Goal: Task Accomplishment & Management: Manage account settings

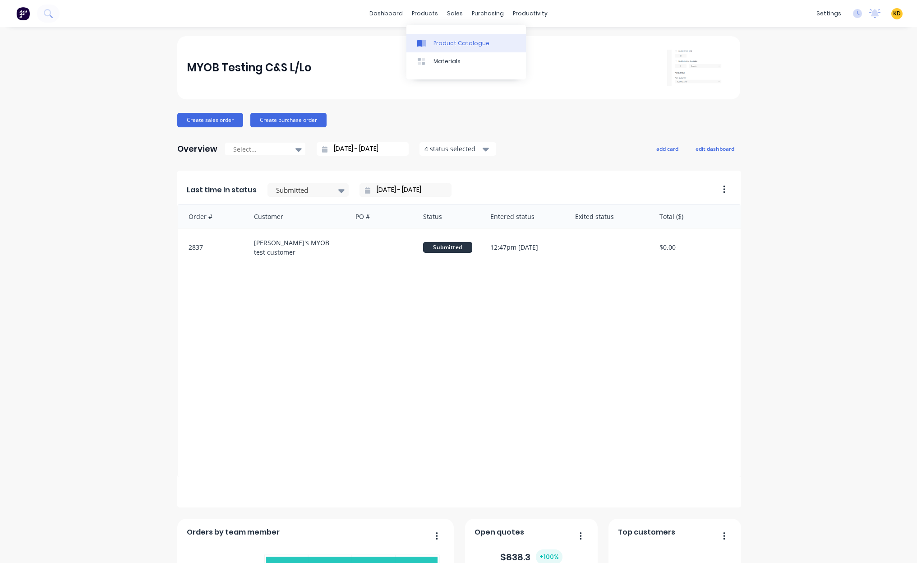
click at [433, 47] on link "Product Catalogue" at bounding box center [466, 43] width 120 height 18
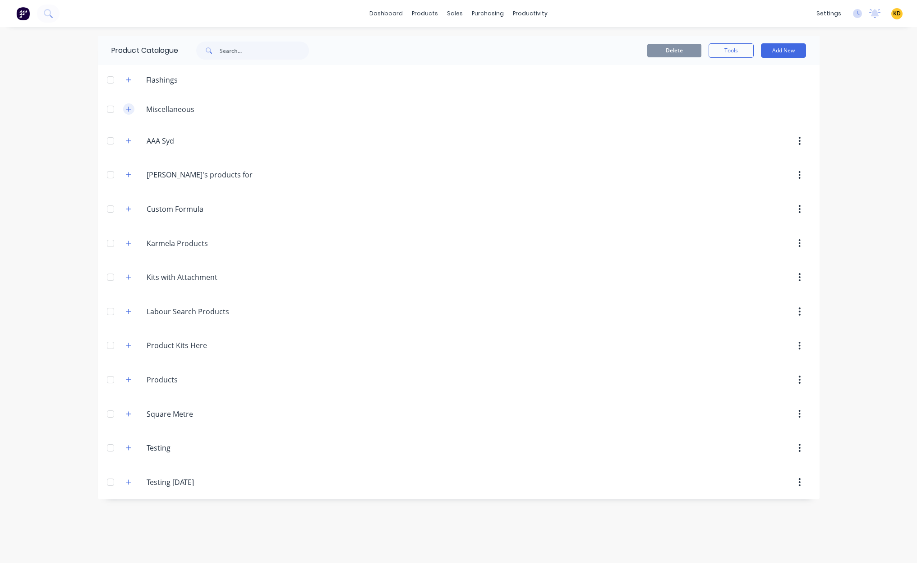
click at [129, 106] on icon "button" at bounding box center [128, 109] width 5 height 6
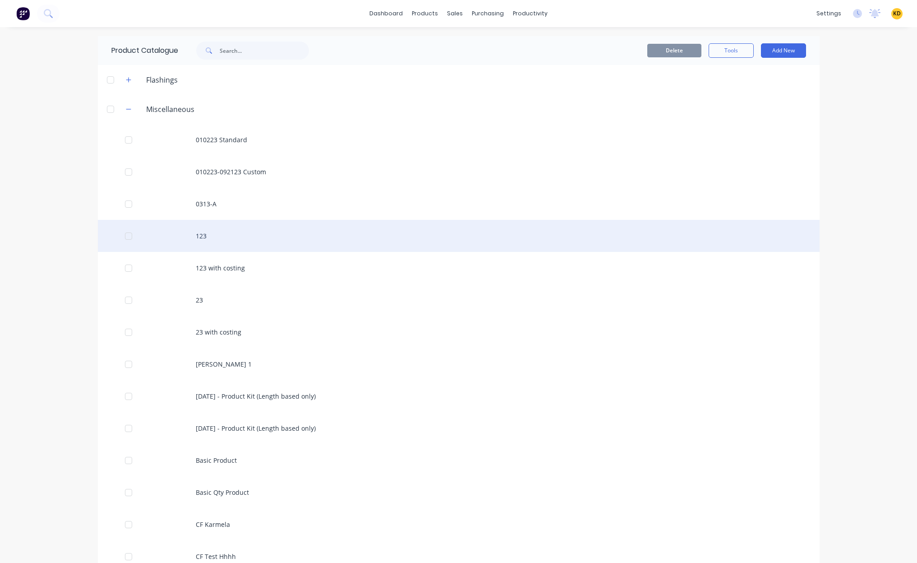
click at [223, 231] on div "123" at bounding box center [459, 236] width 722 height 32
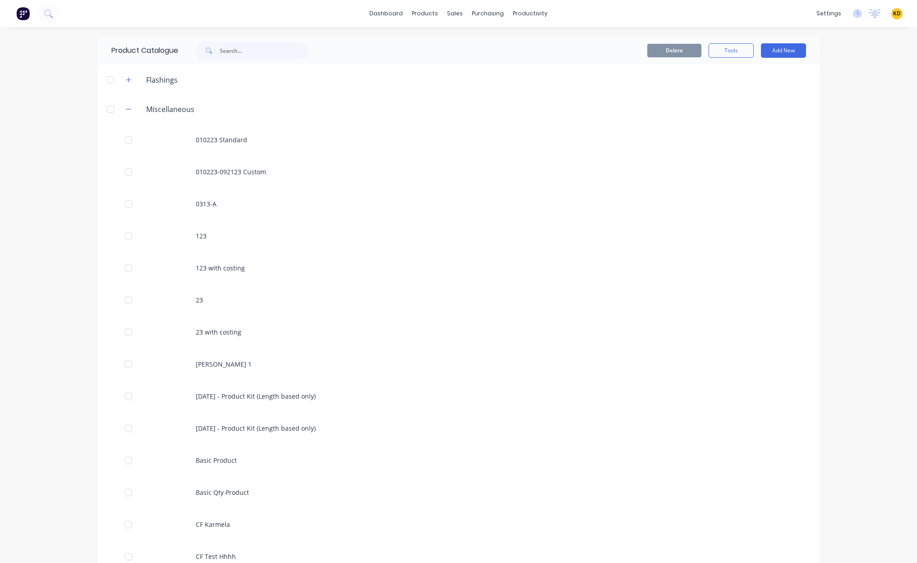
click at [857, 199] on div "dashboard products sales purchasing productivity dashboard products Product Cat…" at bounding box center [458, 281] width 917 height 563
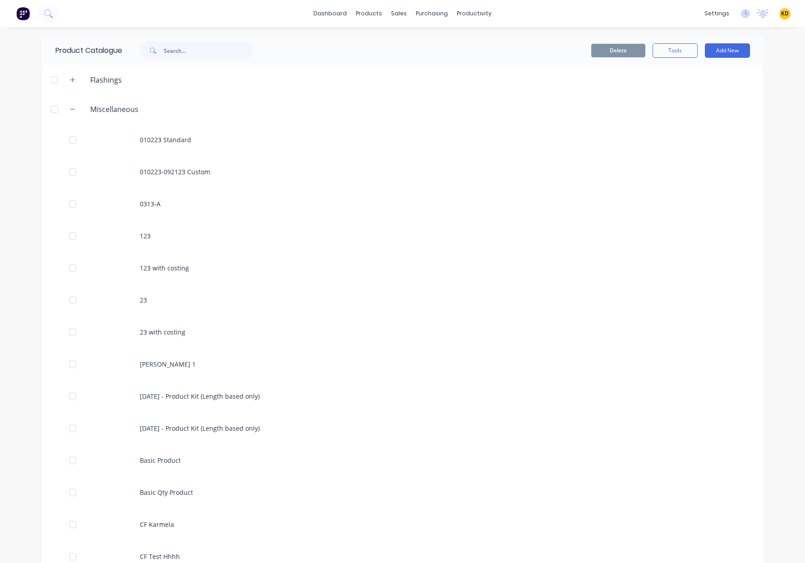
click at [23, 285] on div "dashboard products sales purchasing productivity dashboard products Product Cat…" at bounding box center [402, 281] width 805 height 563
click at [25, 257] on div "dashboard products sales purchasing productivity dashboard products Product Cat…" at bounding box center [402, 281] width 805 height 563
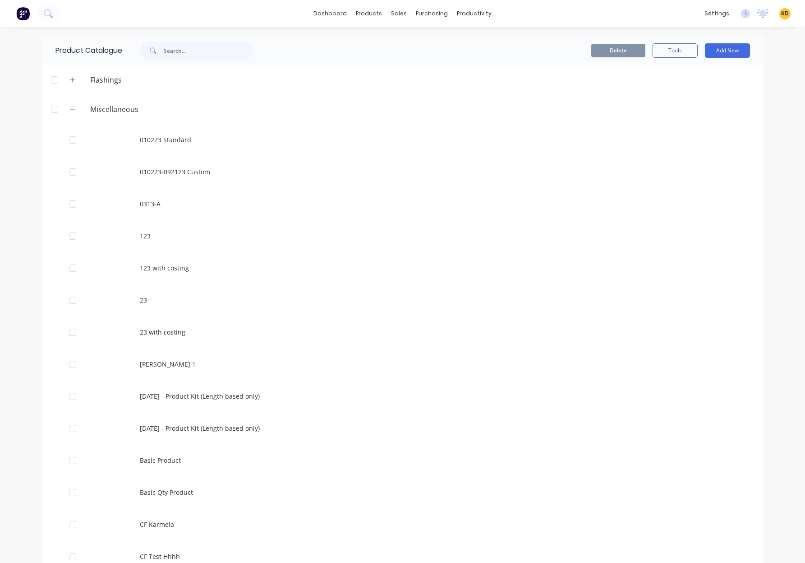
click at [25, 257] on div "dashboard products sales purchasing productivity dashboard products Product Cat…" at bounding box center [402, 281] width 805 height 563
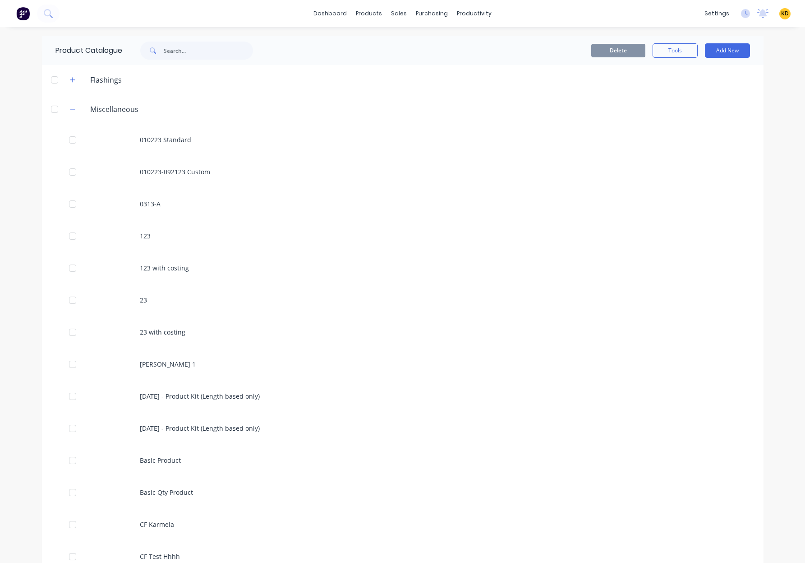
click at [25, 257] on div "dashboard products sales purchasing productivity dashboard products Product Cat…" at bounding box center [402, 281] width 805 height 563
click at [30, 276] on div "dashboard products sales purchasing productivity dashboard products Product Cat…" at bounding box center [402, 281] width 805 height 563
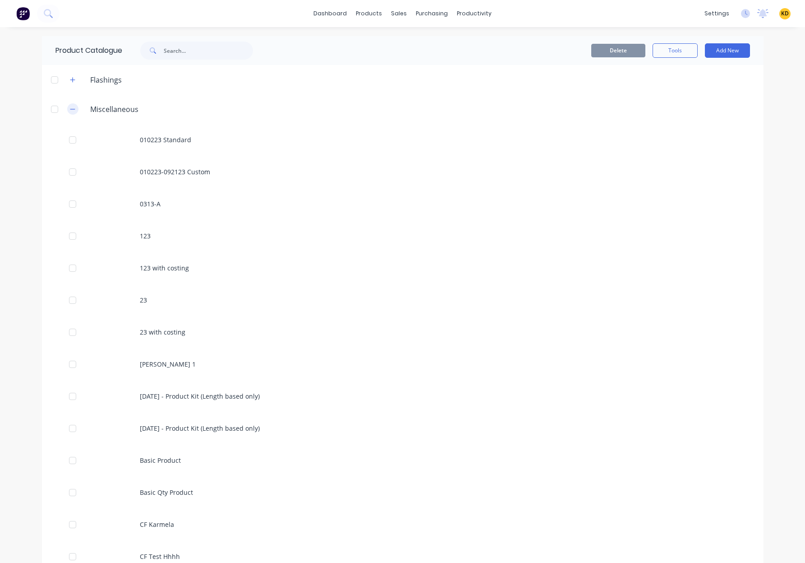
click at [68, 104] on button "button" at bounding box center [72, 108] width 11 height 11
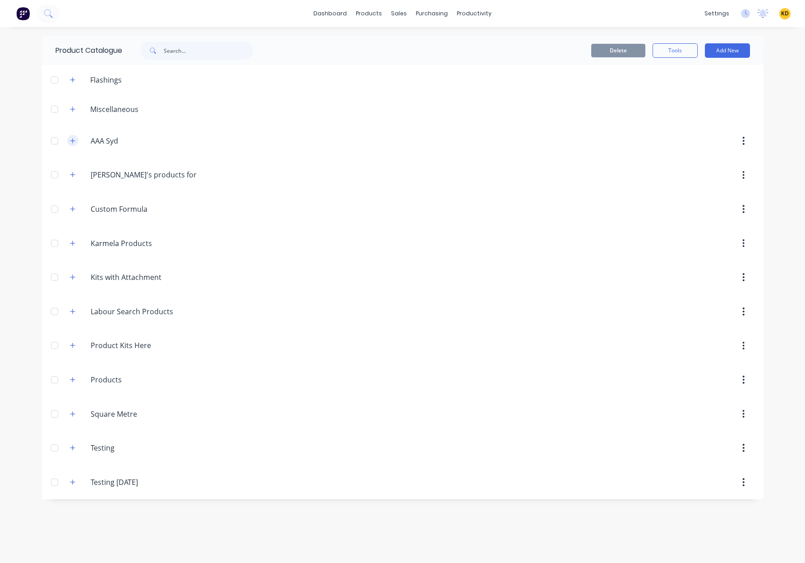
click at [71, 139] on icon "button" at bounding box center [72, 141] width 5 height 6
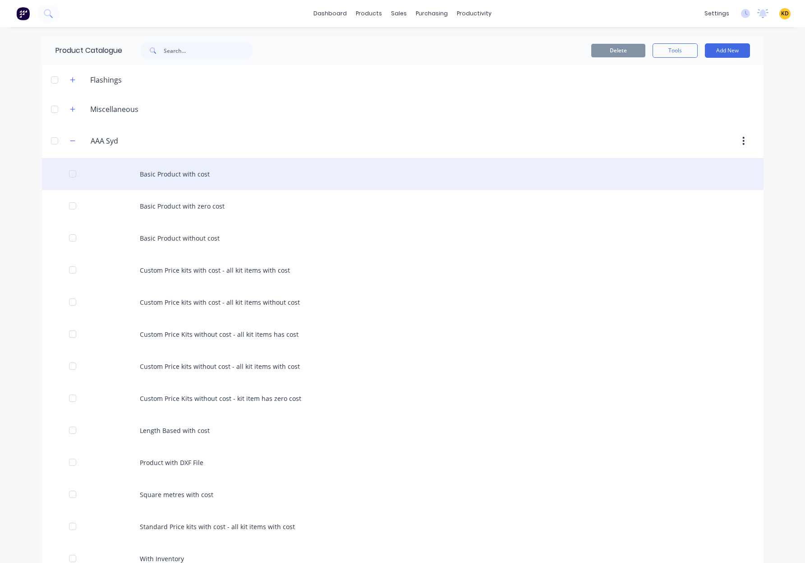
click at [150, 186] on div "Basic Product with cost" at bounding box center [403, 174] width 722 height 32
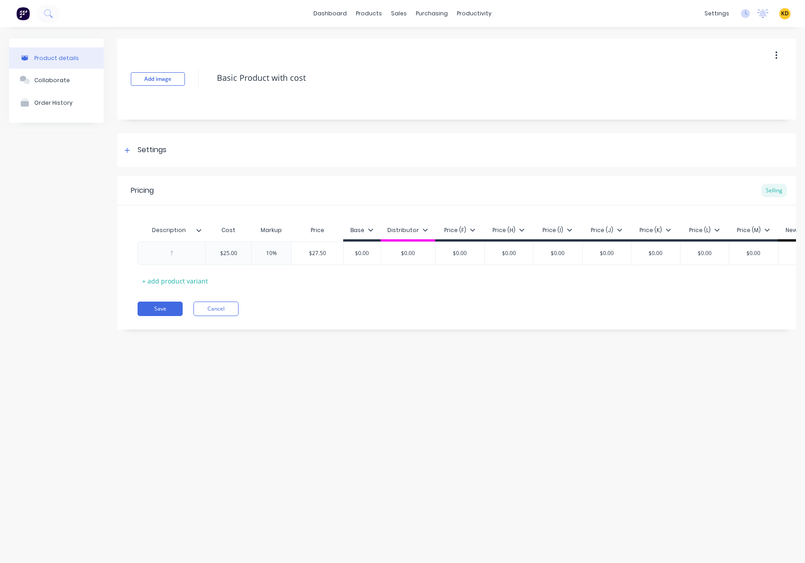
type textarea "x"
click at [450, 62] on div "Suppliers" at bounding box center [450, 61] width 27 height 8
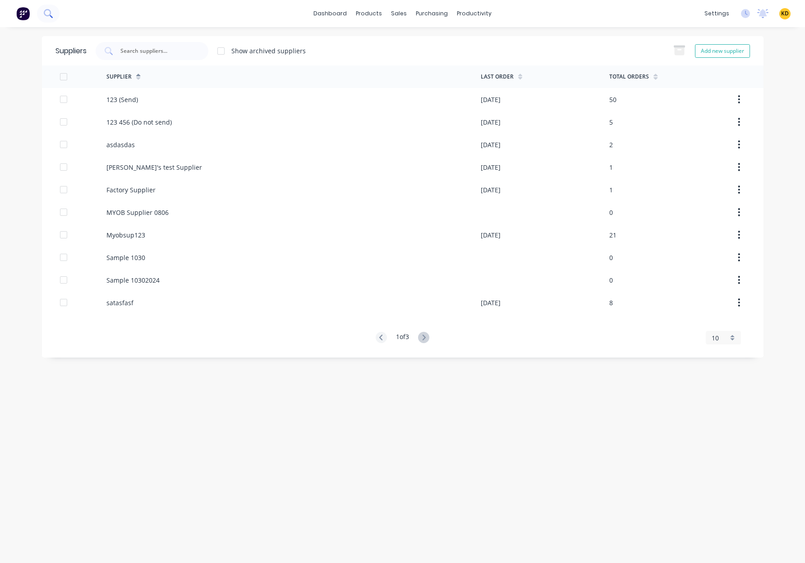
click at [44, 18] on button at bounding box center [48, 14] width 23 height 18
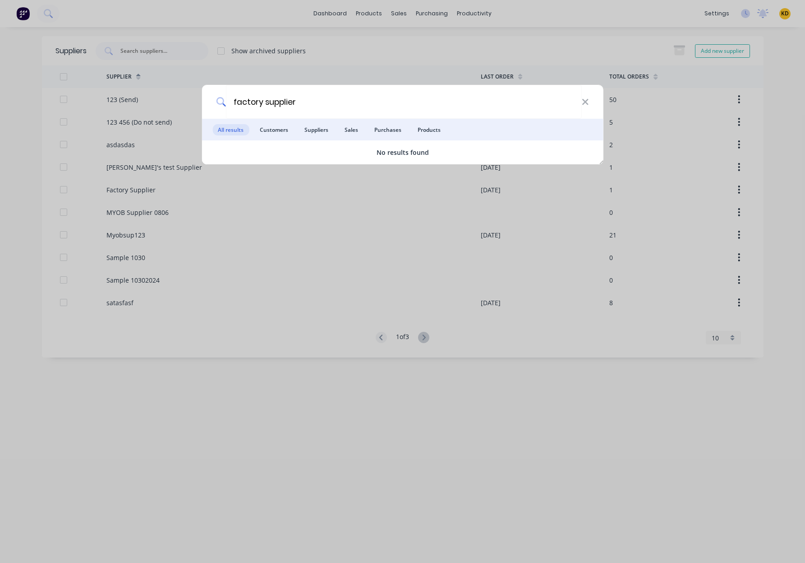
click at [309, 130] on span "Suppliers" at bounding box center [316, 129] width 35 height 11
click at [315, 106] on input "factory supplier" at bounding box center [404, 102] width 356 height 34
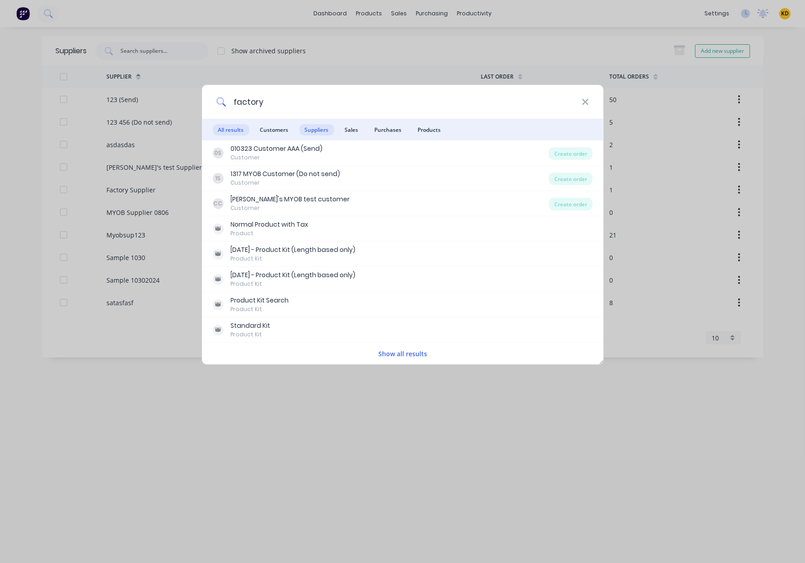
type input "factory"
click at [319, 129] on span "Suppliers" at bounding box center [316, 129] width 35 height 11
click at [264, 414] on div "factory All results Customers Suppliers Sales Purchases Products 0S 010323 Cust…" at bounding box center [402, 281] width 805 height 563
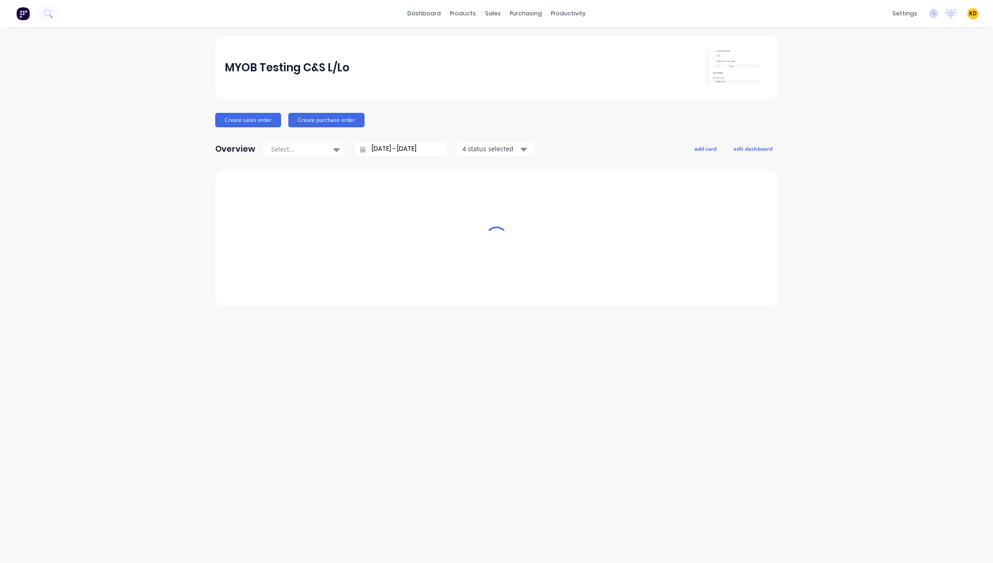
click at [178, 160] on div "MYOB Testing C&S L/Lo Create sales order Create purchase order Overview Select.…" at bounding box center [496, 294] width 993 height 517
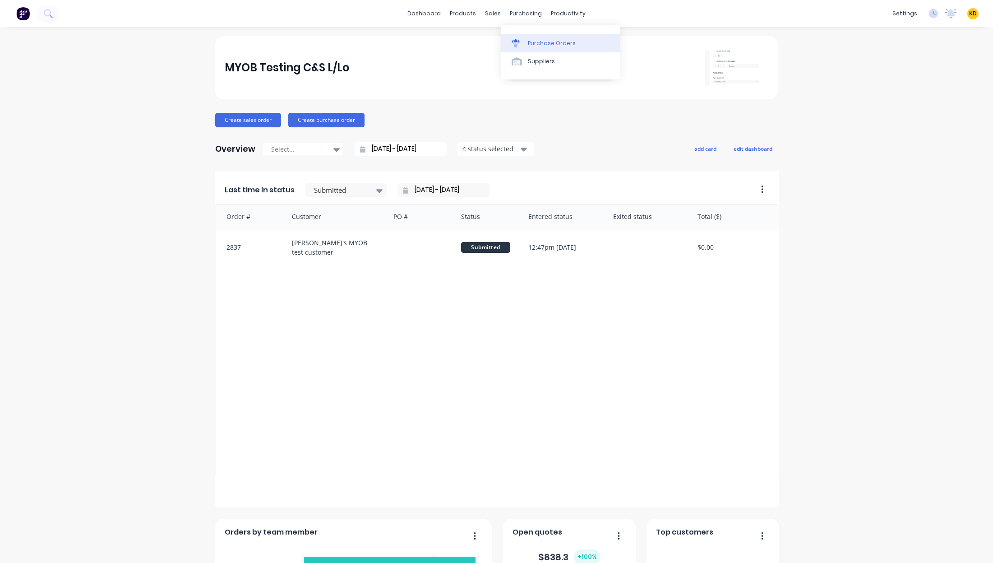
click at [531, 51] on link "Purchase Orders" at bounding box center [561, 43] width 120 height 18
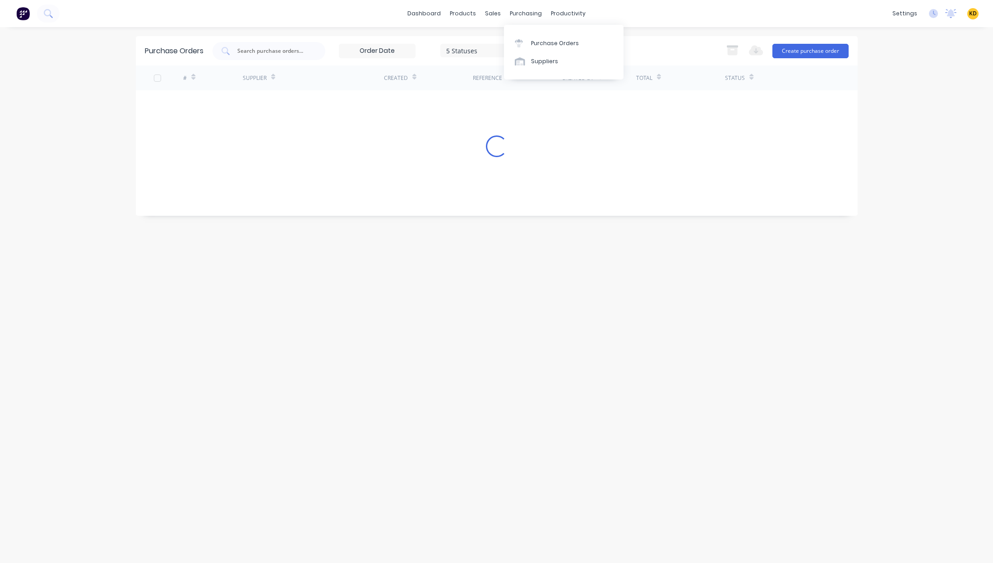
click at [558, 74] on div "Purchase Orders Suppliers" at bounding box center [564, 52] width 120 height 55
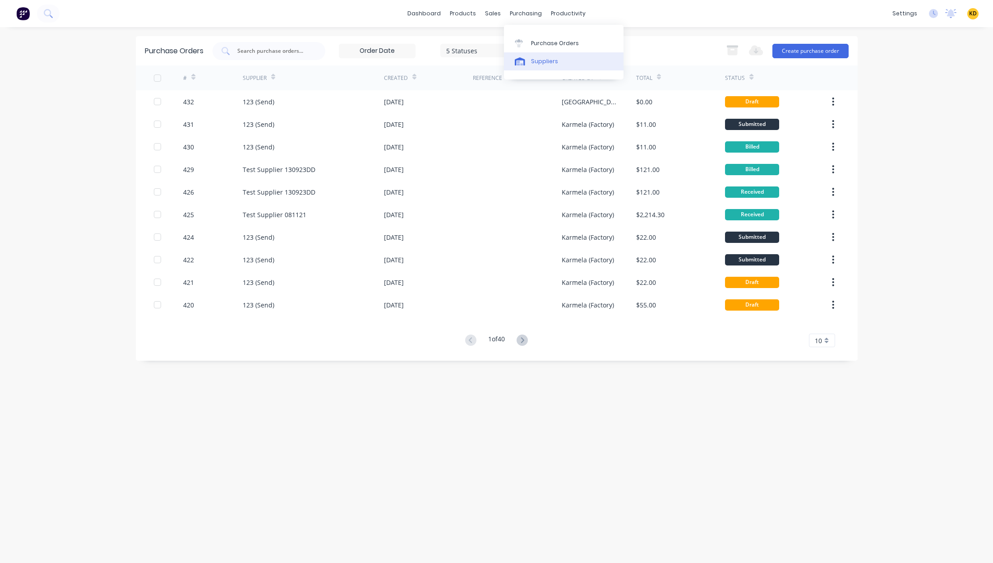
click at [558, 65] on link "Suppliers" at bounding box center [564, 61] width 120 height 18
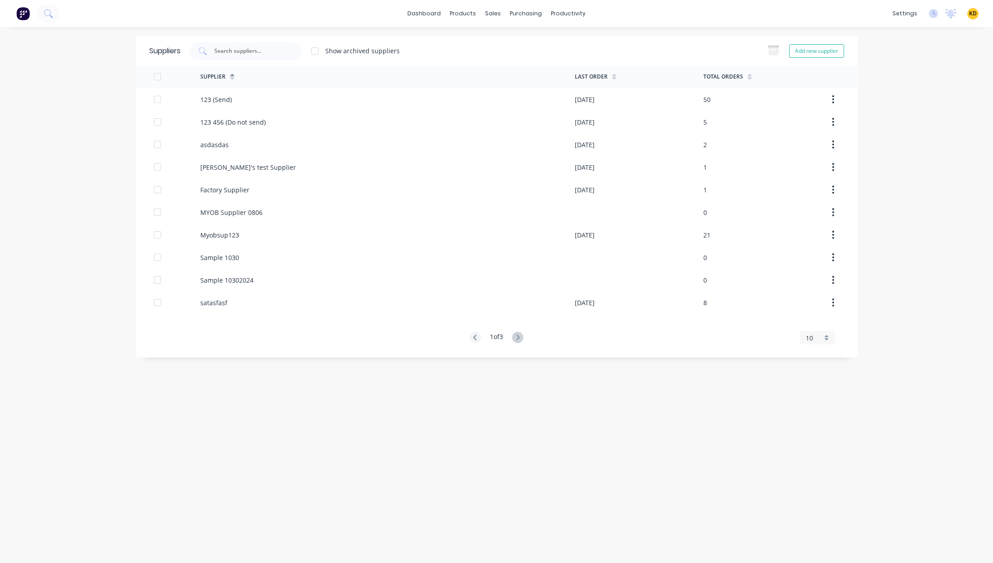
click at [102, 98] on div "dashboard products sales purchasing productivity dashboard products Product Cat…" at bounding box center [496, 281] width 993 height 563
click at [46, 18] on button at bounding box center [48, 14] width 23 height 18
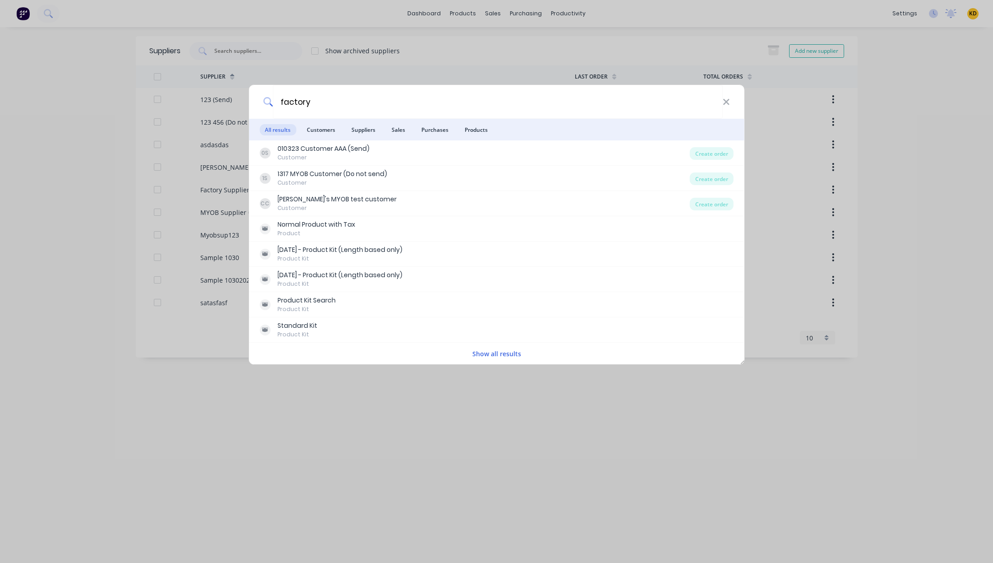
type input "factory"
click at [496, 357] on button "Show all results" at bounding box center [497, 353] width 54 height 10
click at [338, 135] on li "Customers" at bounding box center [320, 130] width 39 height 22
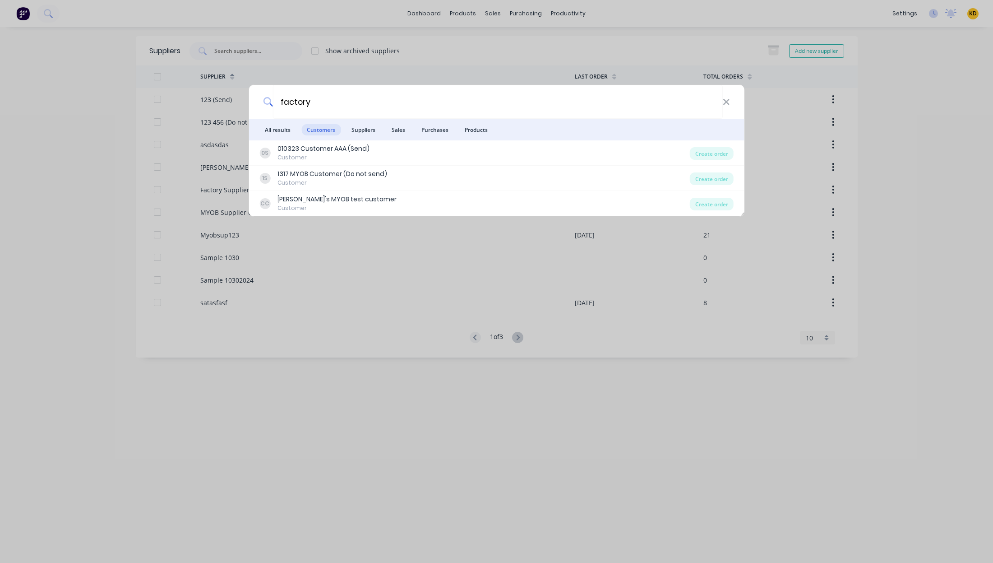
click at [362, 131] on span "Suppliers" at bounding box center [363, 129] width 35 height 11
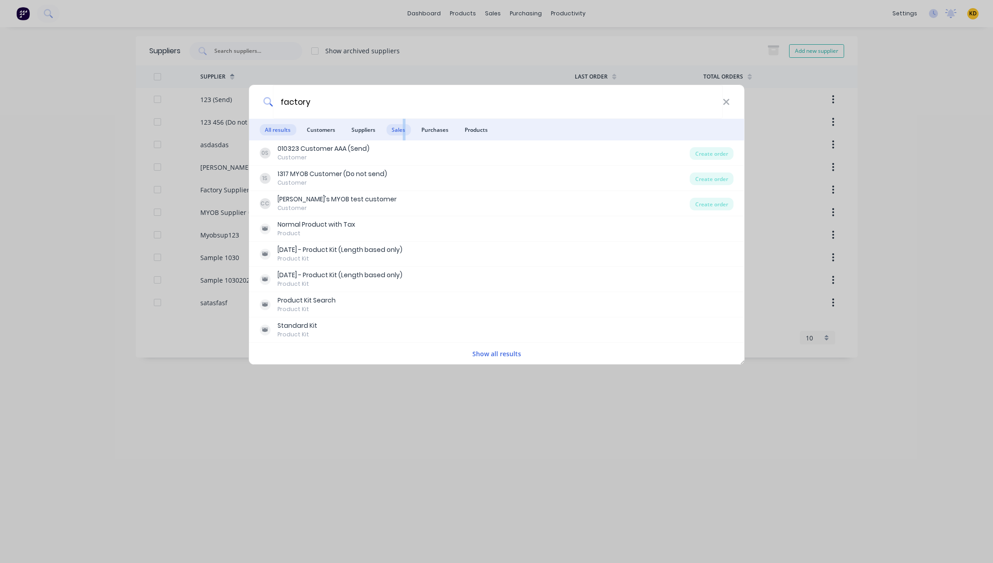
click at [404, 134] on span "Sales" at bounding box center [398, 129] width 24 height 11
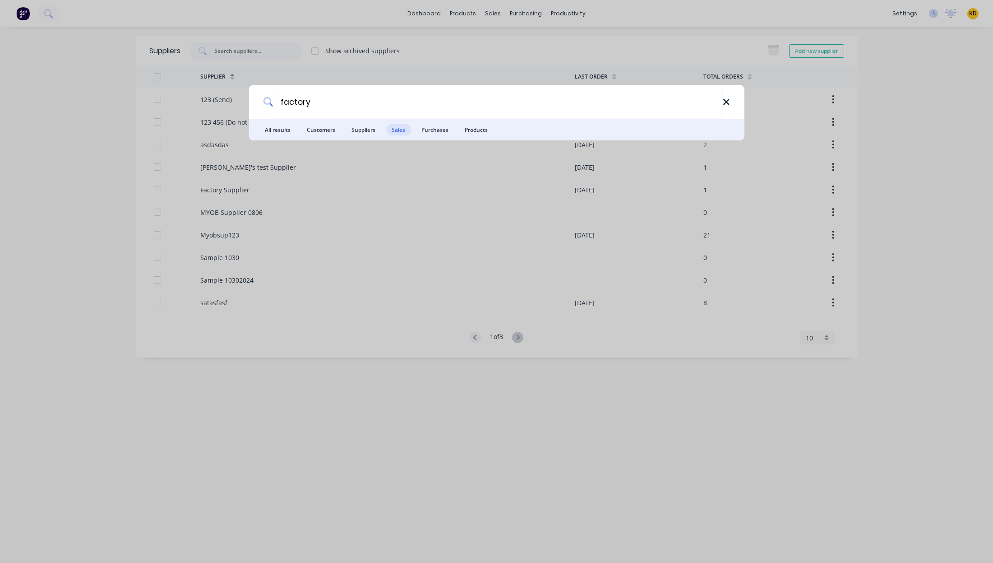
click at [723, 103] on icon at bounding box center [726, 102] width 7 height 10
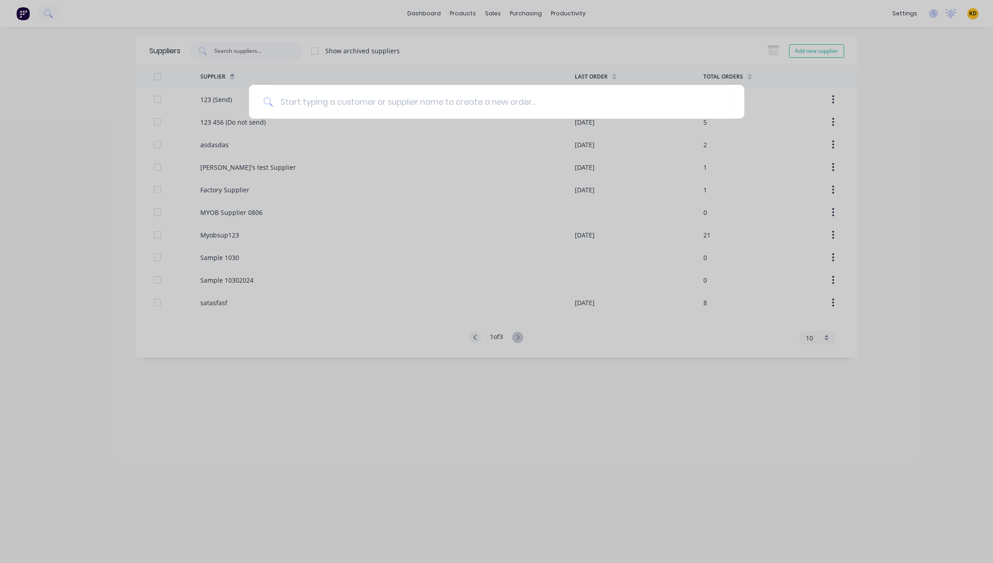
click at [480, 15] on div at bounding box center [496, 281] width 993 height 563
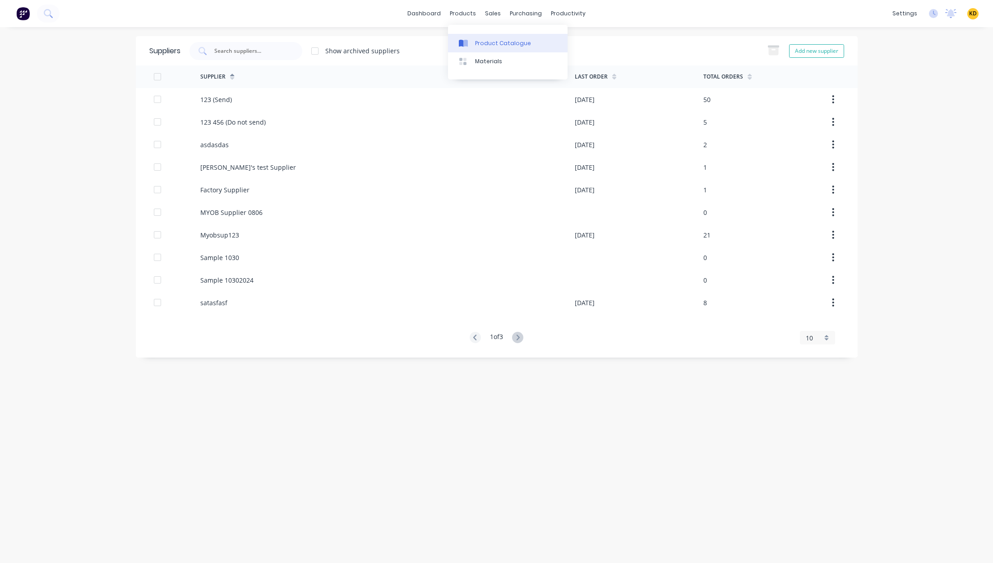
click at [486, 51] on link "Product Catalogue" at bounding box center [508, 43] width 120 height 18
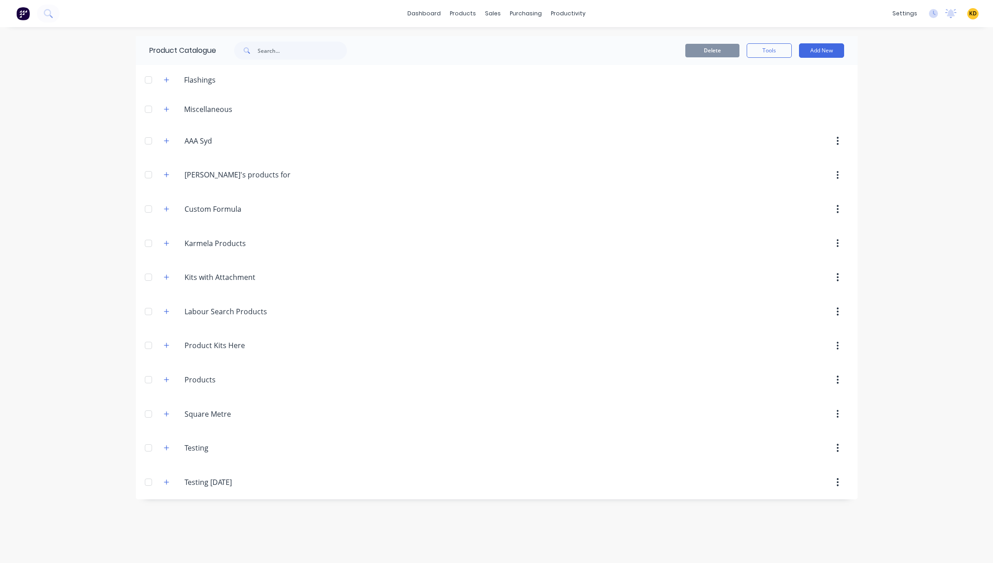
click at [23, 215] on div "dashboard products sales purchasing productivity dashboard products Product Cat…" at bounding box center [496, 281] width 993 height 563
click at [164, 244] on icon "button" at bounding box center [166, 243] width 5 height 6
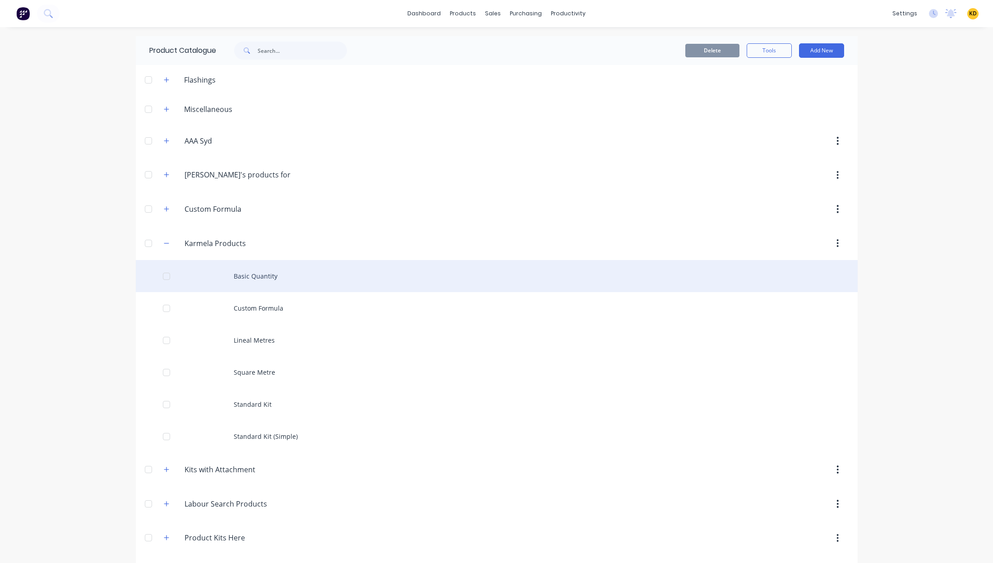
click at [366, 274] on div "Basic Quantity" at bounding box center [497, 276] width 722 height 32
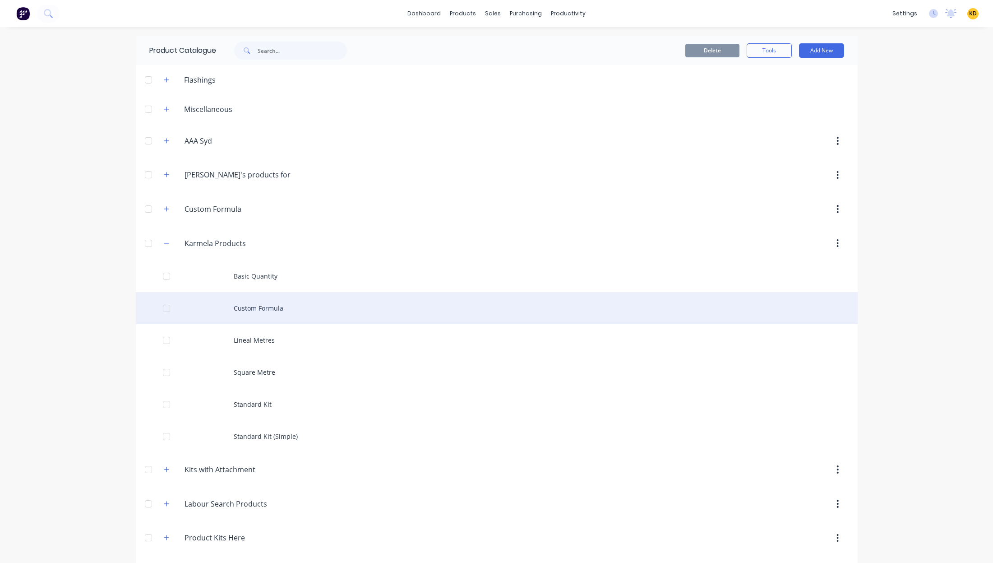
click at [254, 299] on div "Custom Formula" at bounding box center [497, 308] width 722 height 32
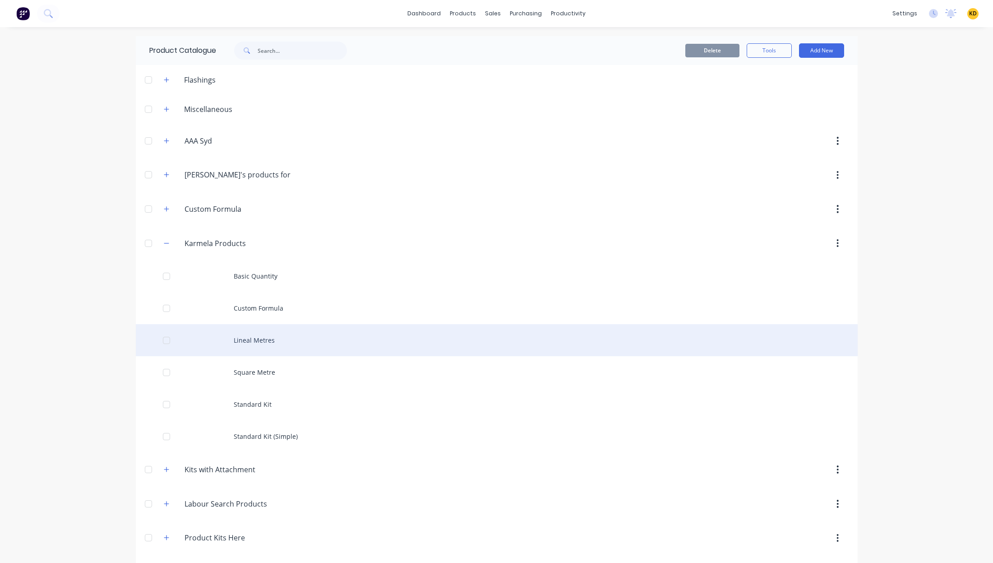
click at [337, 342] on div "Lineal Metres" at bounding box center [497, 340] width 722 height 32
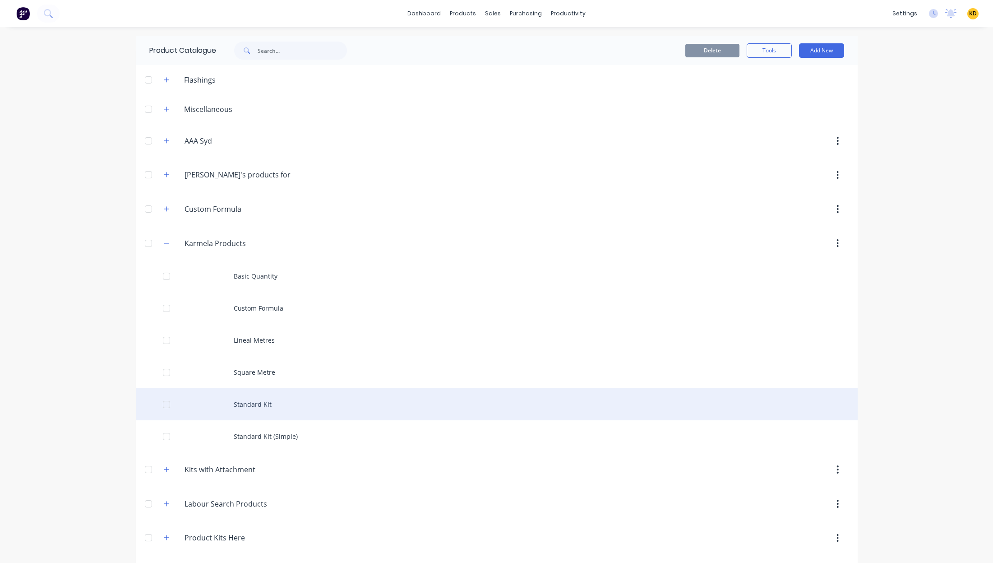
click at [292, 407] on div "Standard Kit" at bounding box center [497, 404] width 722 height 32
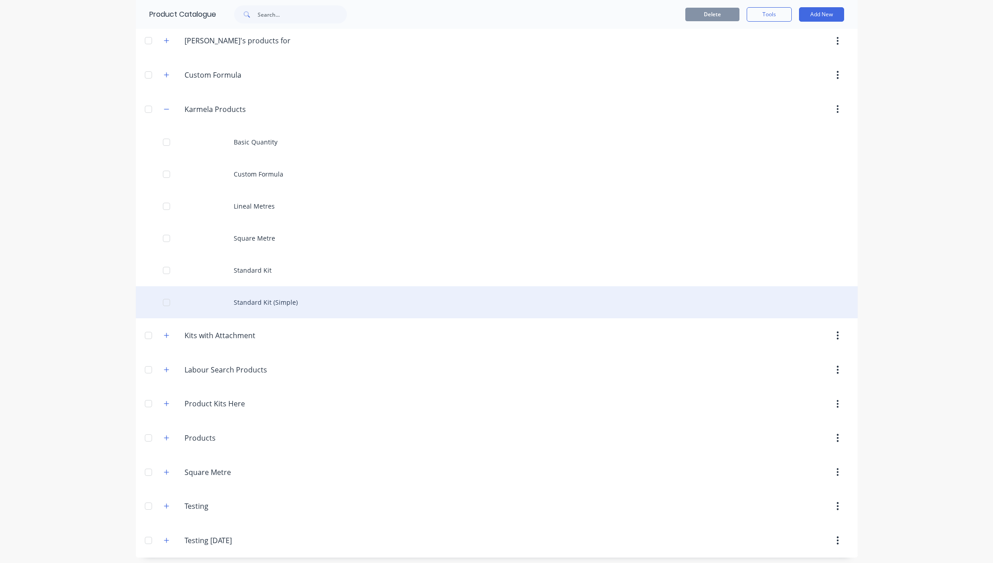
scroll to position [138, 0]
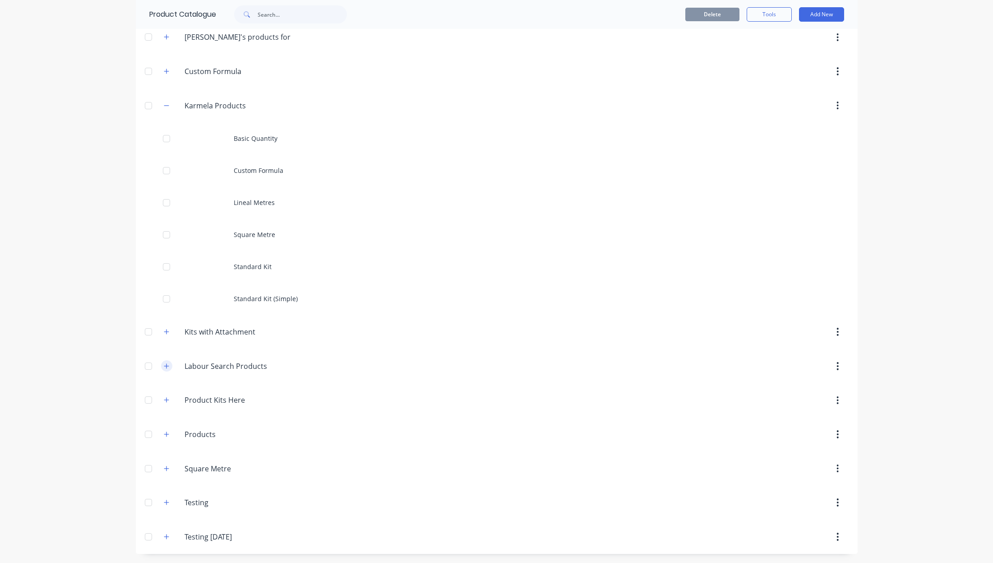
click at [164, 363] on icon "button" at bounding box center [166, 366] width 5 height 6
click at [163, 438] on button "button" at bounding box center [166, 433] width 11 height 11
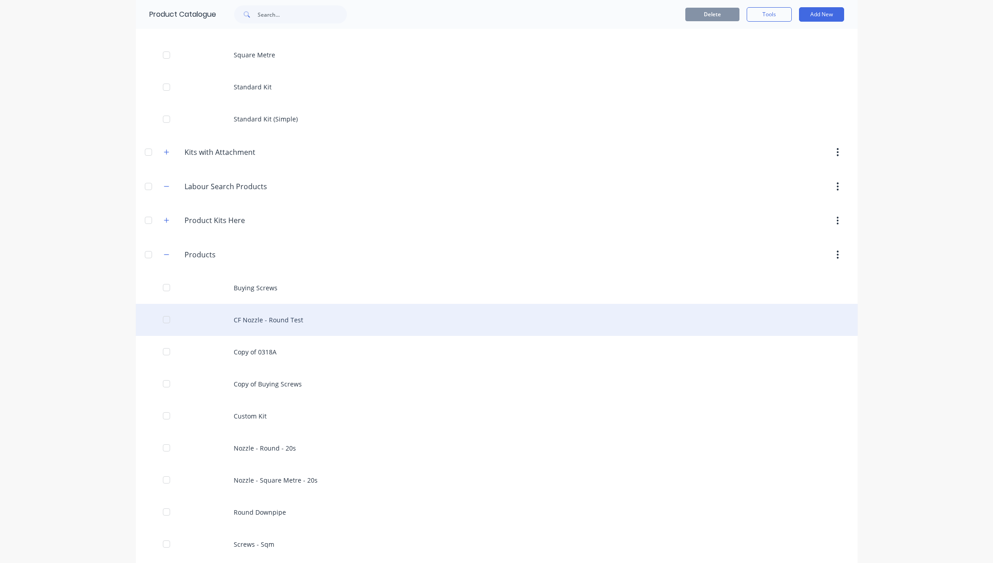
scroll to position [322, 0]
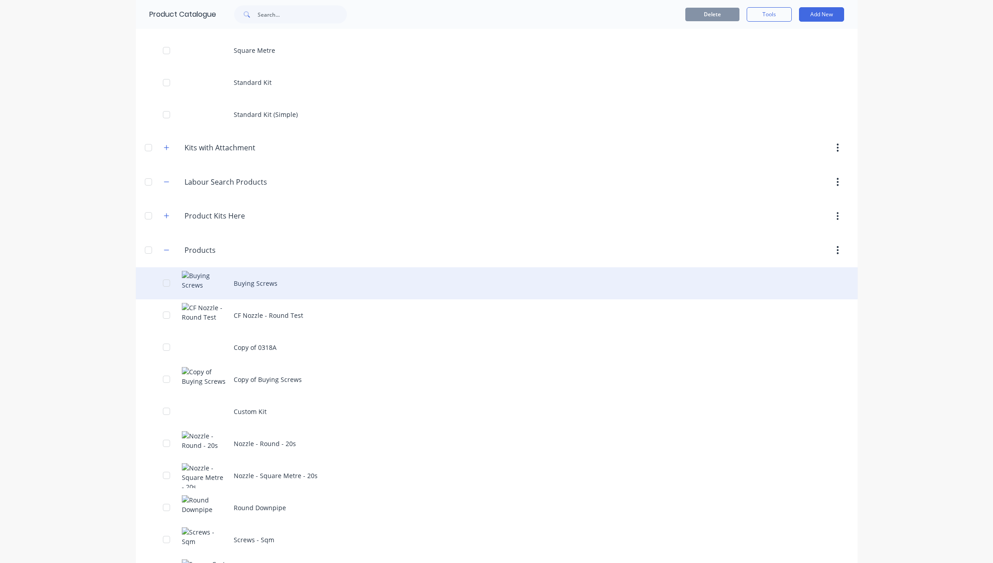
click at [336, 282] on div "Buying Screws" at bounding box center [497, 283] width 722 height 32
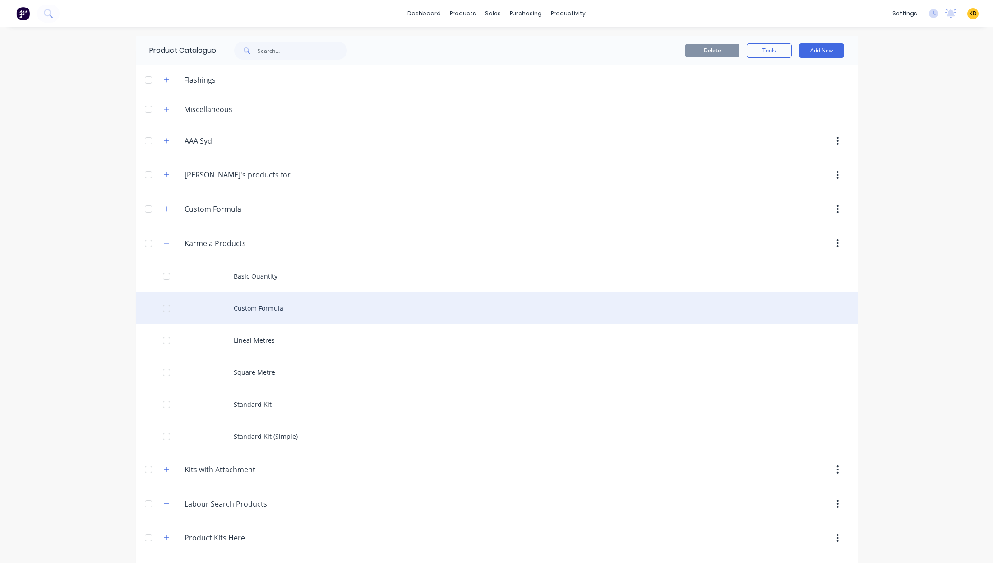
click at [223, 313] on div "Custom Formula" at bounding box center [497, 308] width 722 height 32
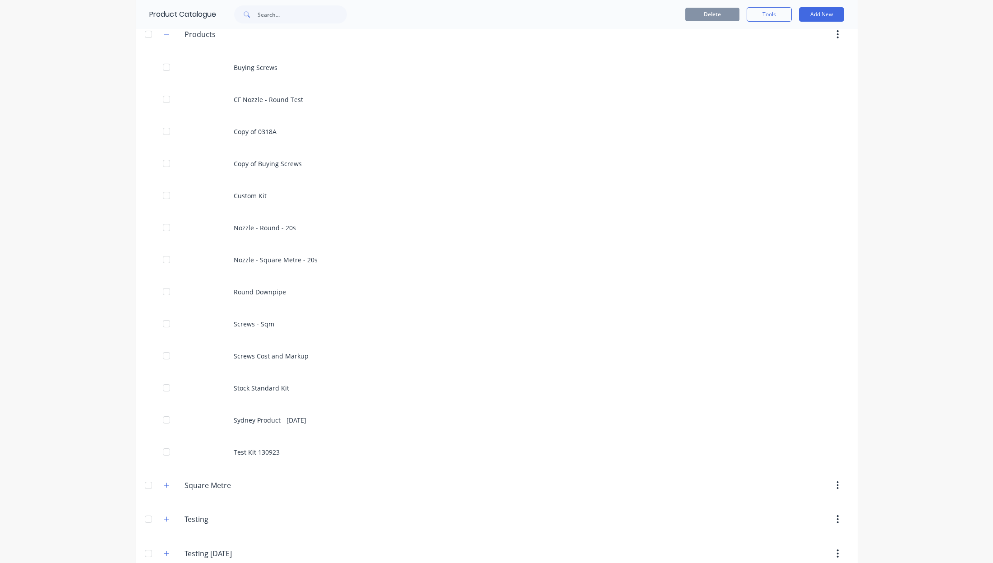
scroll to position [554, 0]
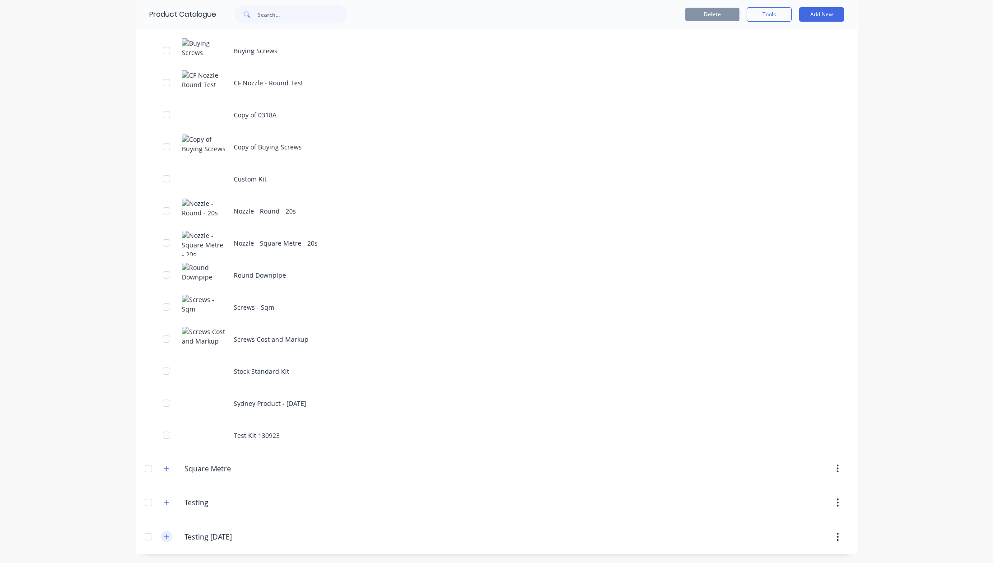
click at [164, 533] on icon "button" at bounding box center [166, 536] width 5 height 6
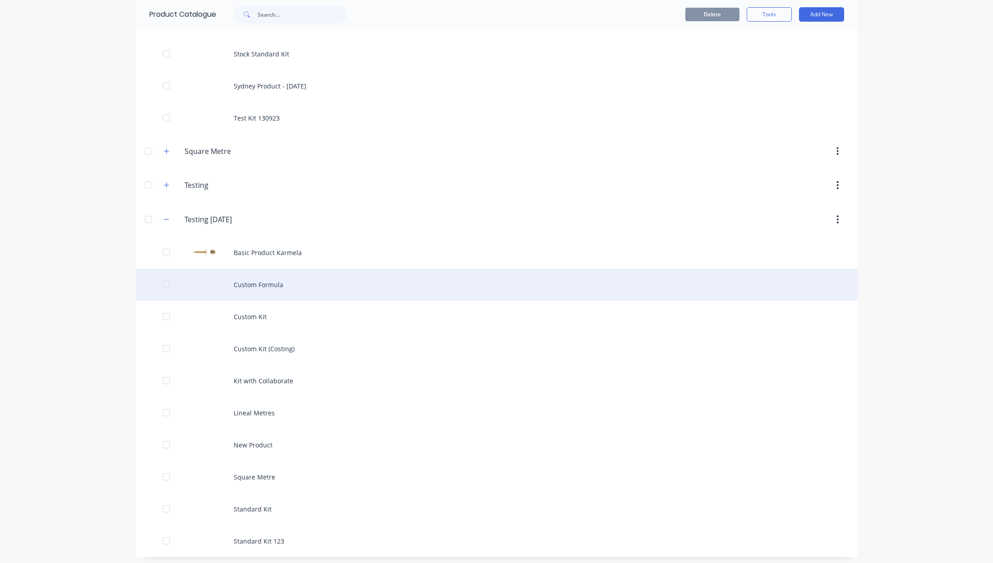
scroll to position [874, 0]
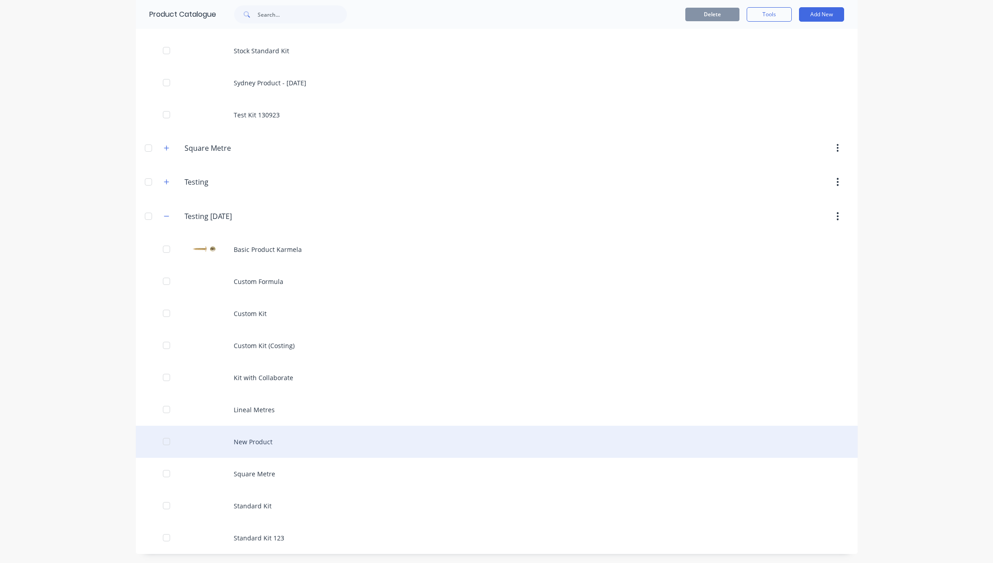
click at [379, 443] on div "New Product" at bounding box center [497, 441] width 722 height 32
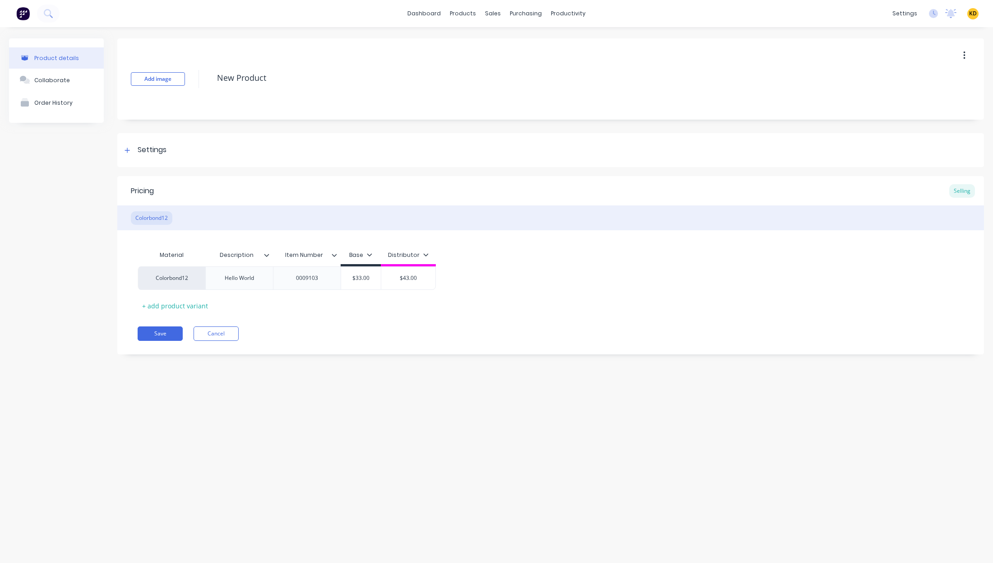
click at [311, 439] on div "Product details Collaborate Order History Add image New Product Settings Produc…" at bounding box center [496, 285] width 993 height 517
click at [149, 153] on div "Settings" at bounding box center [152, 149] width 29 height 11
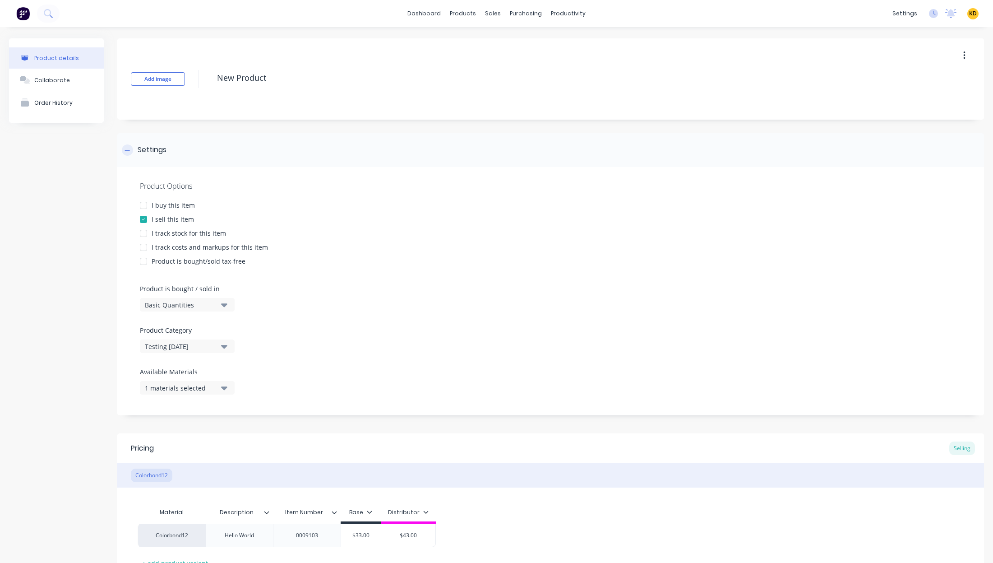
type textarea "x"
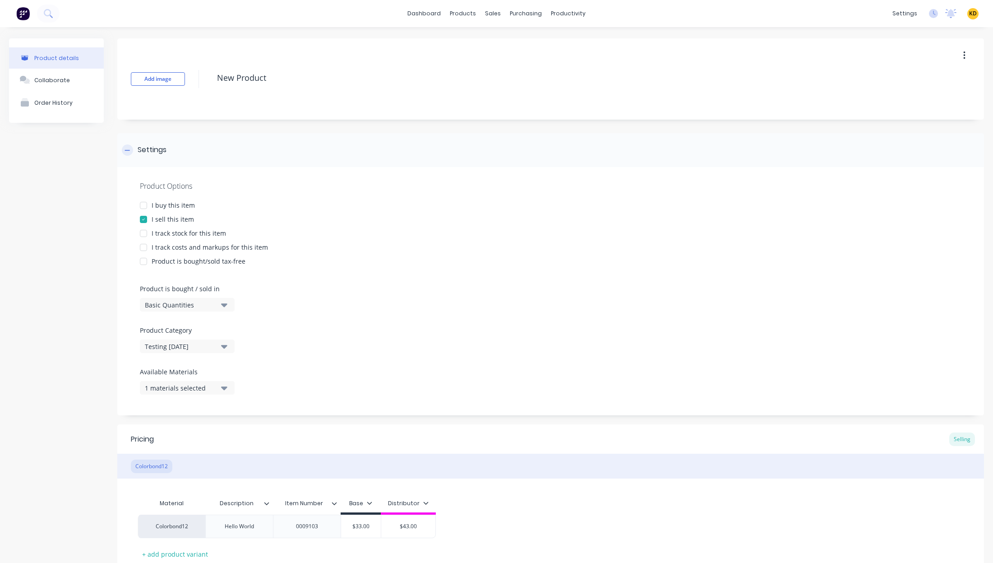
click at [148, 152] on div "Settings" at bounding box center [152, 149] width 29 height 11
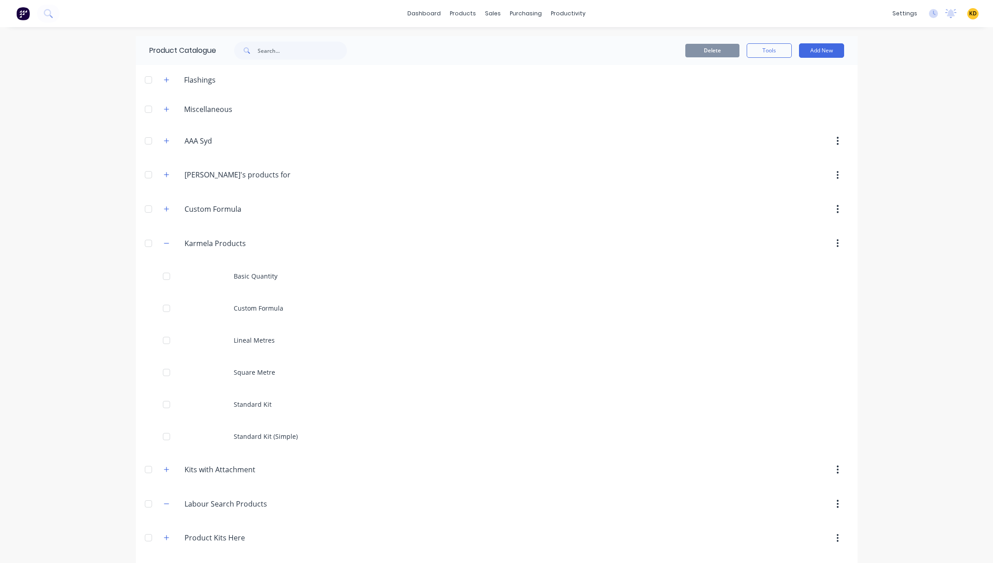
click at [89, 374] on div "dashboard products sales purchasing productivity dashboard products Product Cat…" at bounding box center [496, 281] width 993 height 563
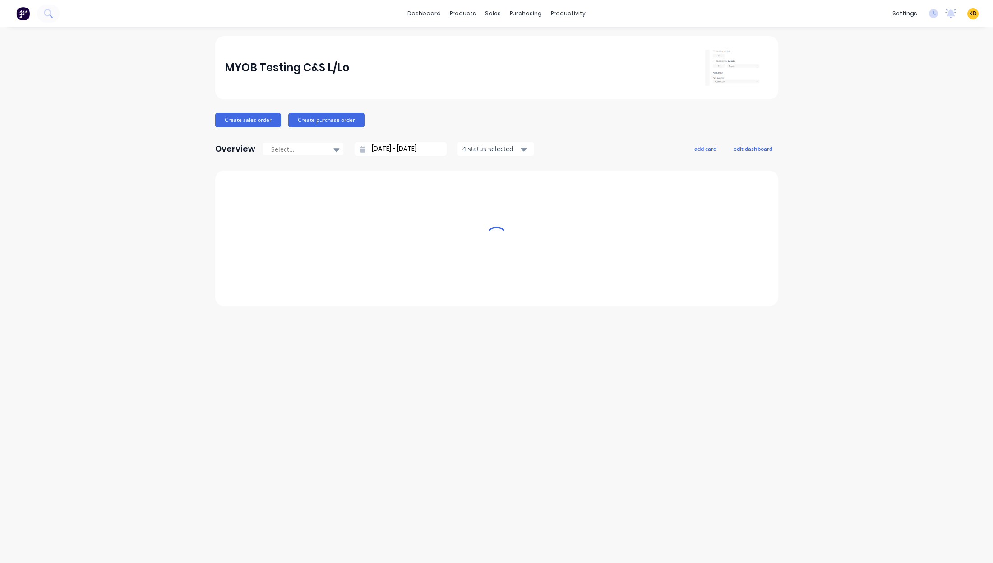
click at [158, 147] on div "MYOB Testing C&S L/Lo Create sales order Create purchase order Overview Select.…" at bounding box center [496, 294] width 993 height 517
click at [883, 126] on div "MYOB Testing C&S L/Lo Create sales order Create purchase order Overview Select.…" at bounding box center [496, 294] width 993 height 517
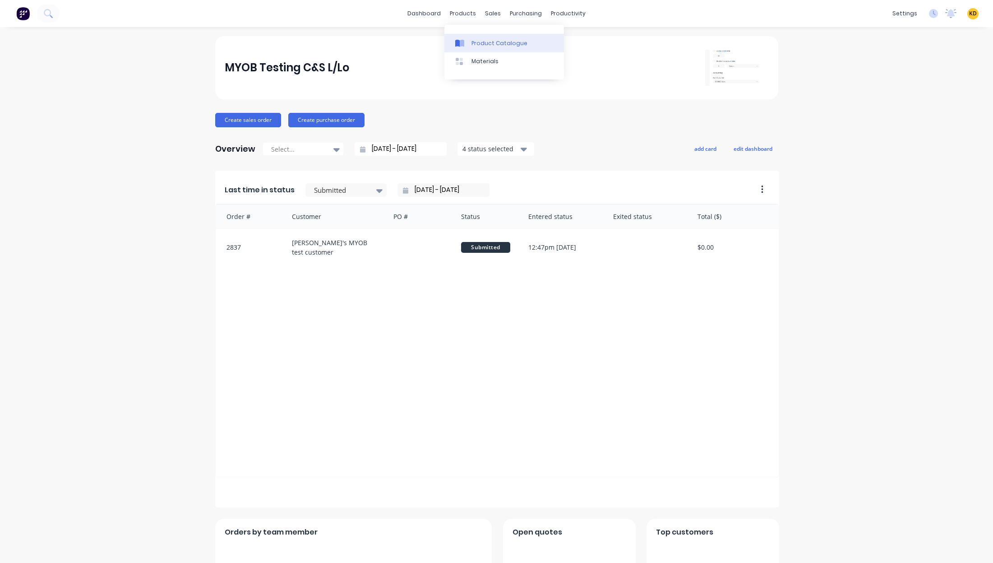
click at [494, 51] on link "Product Catalogue" at bounding box center [504, 43] width 120 height 18
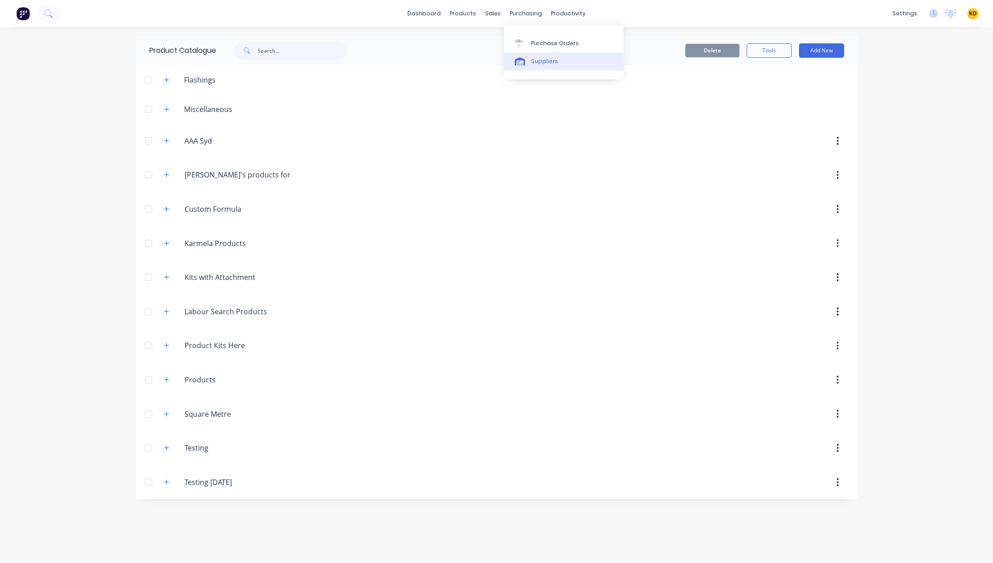
click at [537, 58] on div "Suppliers" at bounding box center [544, 61] width 27 height 8
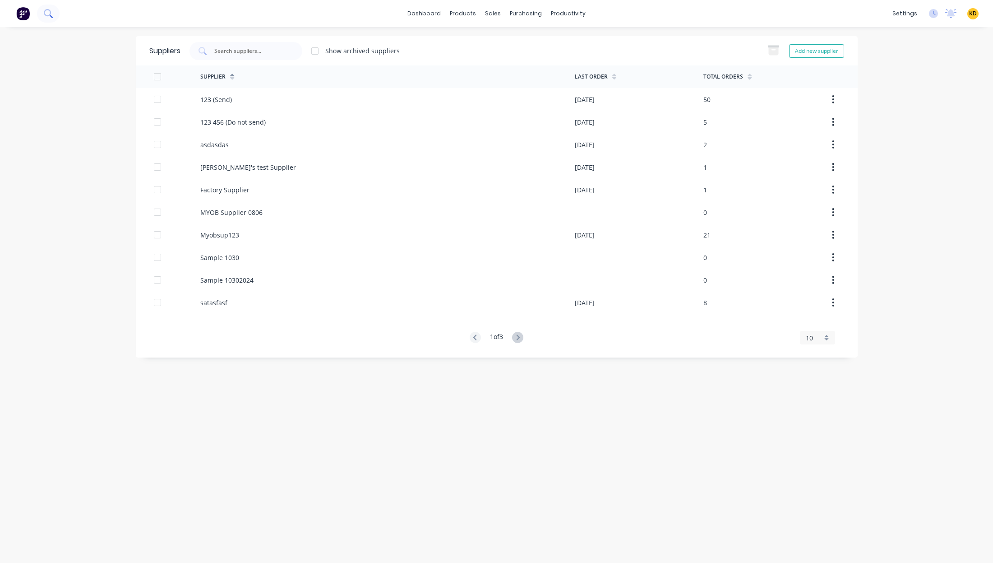
click at [47, 16] on icon at bounding box center [48, 13] width 9 height 9
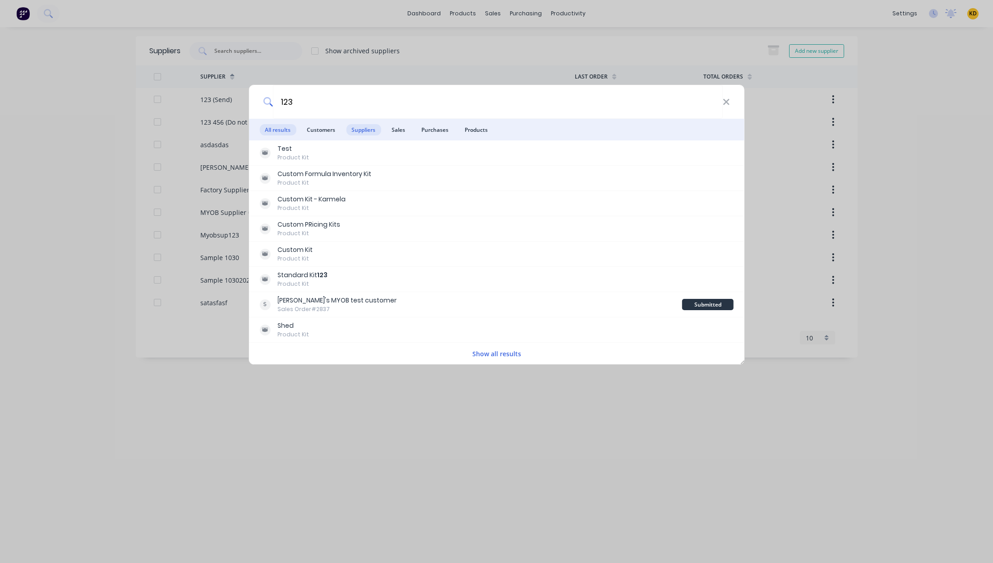
type input "123"
click at [368, 129] on span "Suppliers" at bounding box center [363, 129] width 35 height 11
click at [322, 129] on span "Customers" at bounding box center [320, 129] width 39 height 11
click at [491, 348] on button "Show all results" at bounding box center [497, 353] width 54 height 10
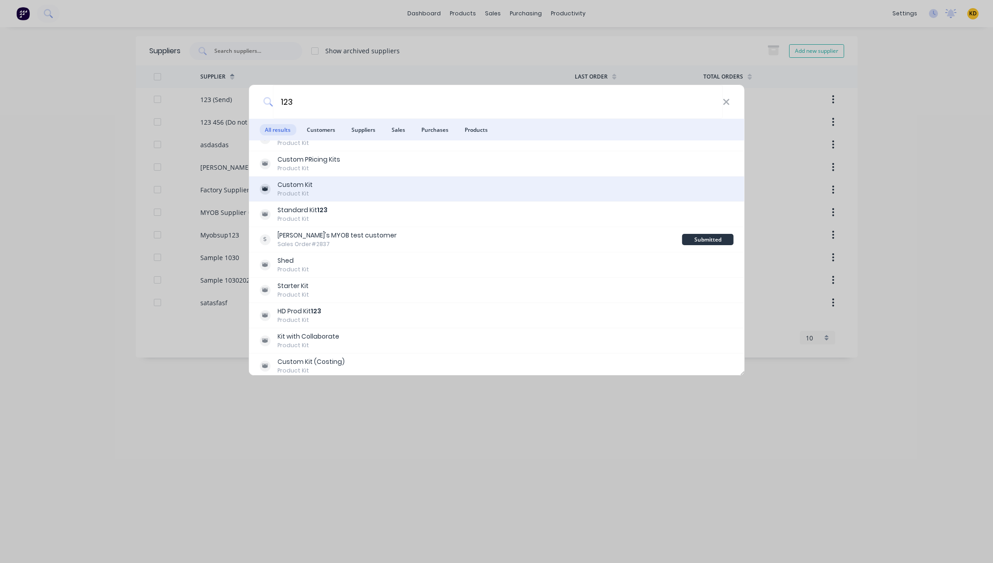
scroll to position [69, 0]
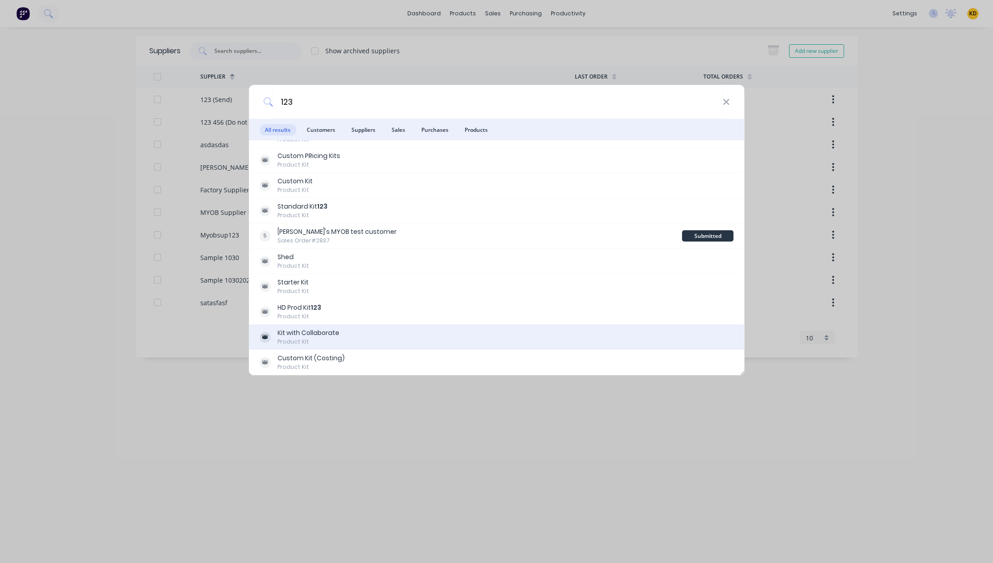
click at [383, 333] on div "Kit with Collaborate Product Kit" at bounding box center [496, 337] width 474 height 18
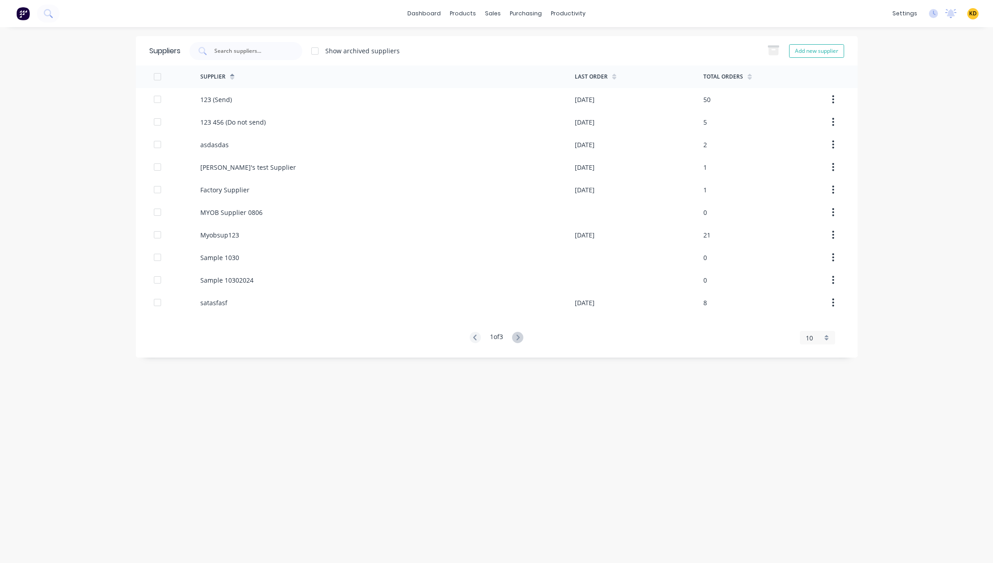
click at [320, 421] on div "Suppliers Show archived suppliers Add new supplier Supplier Last Order Total Or…" at bounding box center [497, 294] width 722 height 517
click at [519, 338] on icon at bounding box center [518, 336] width 3 height 5
click at [878, 255] on div "dashboard products sales purchasing productivity dashboard products Product Cat…" at bounding box center [496, 281] width 993 height 563
click at [520, 337] on icon at bounding box center [517, 337] width 11 height 11
click at [559, 442] on div "Suppliers Show archived suppliers Add new supplier Supplier Last Order Total Or…" at bounding box center [497, 294] width 722 height 517
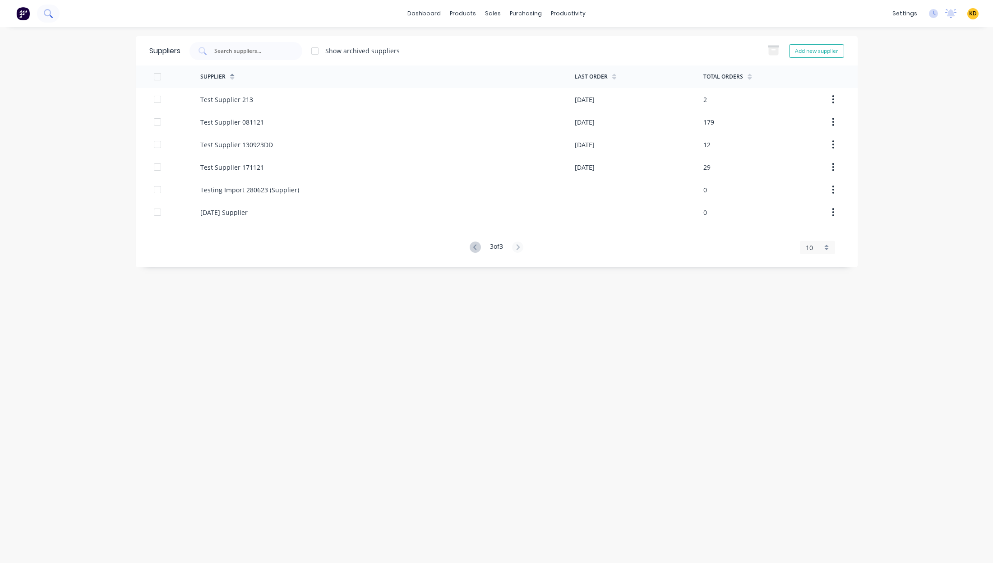
click at [40, 11] on button at bounding box center [48, 14] width 23 height 18
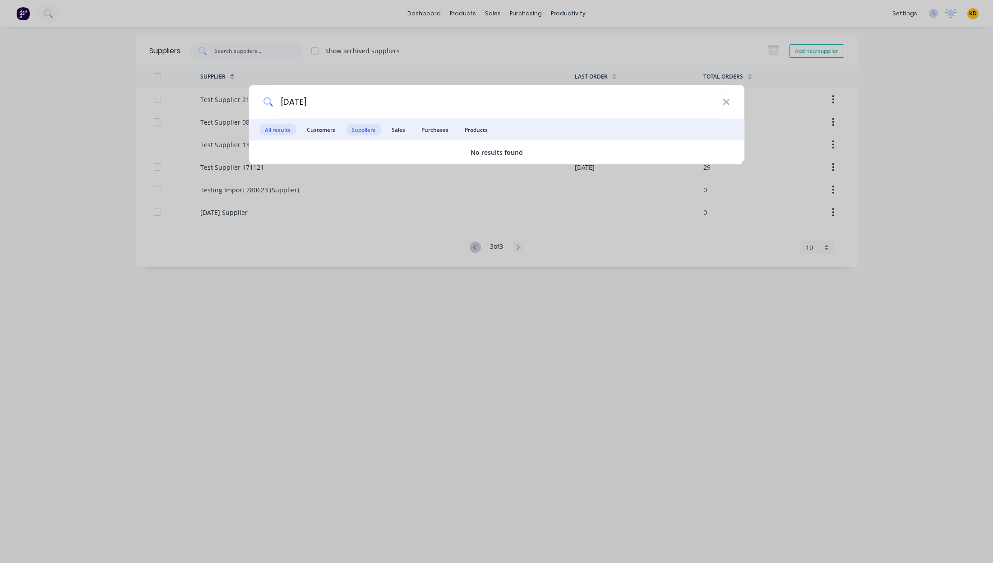
type input "Tuesday"
click at [347, 129] on span "Suppliers" at bounding box center [363, 129] width 35 height 11
click at [496, 375] on div "Tuesday All results Customers Suppliers Sales Purchases Products No results fou…" at bounding box center [496, 281] width 993 height 563
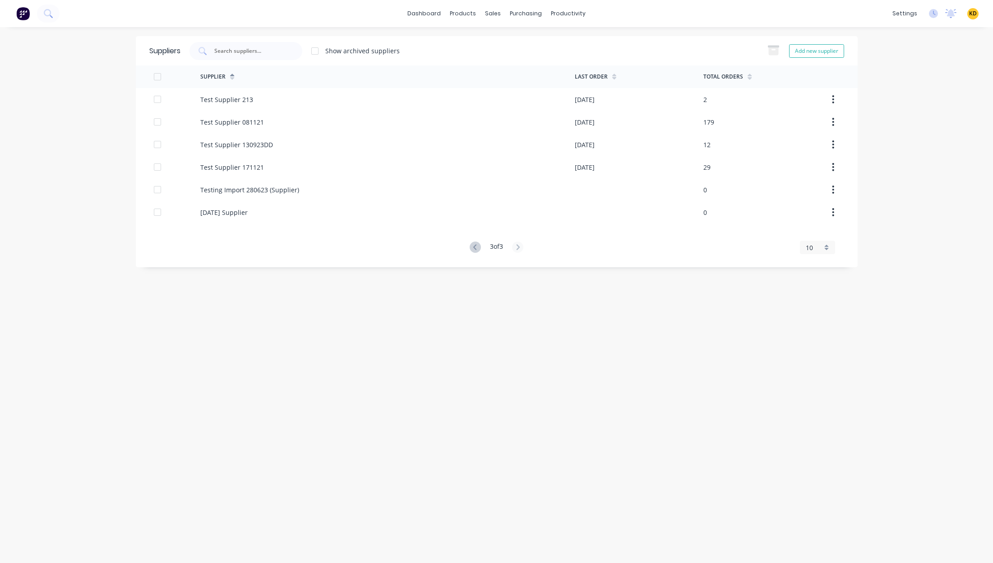
click at [953, 336] on div "dashboard products sales purchasing productivity dashboard products Product Cat…" at bounding box center [496, 281] width 993 height 563
click at [269, 393] on div "Suppliers Show archived suppliers Add new supplier Supplier Last Order Total Or…" at bounding box center [497, 294] width 722 height 517
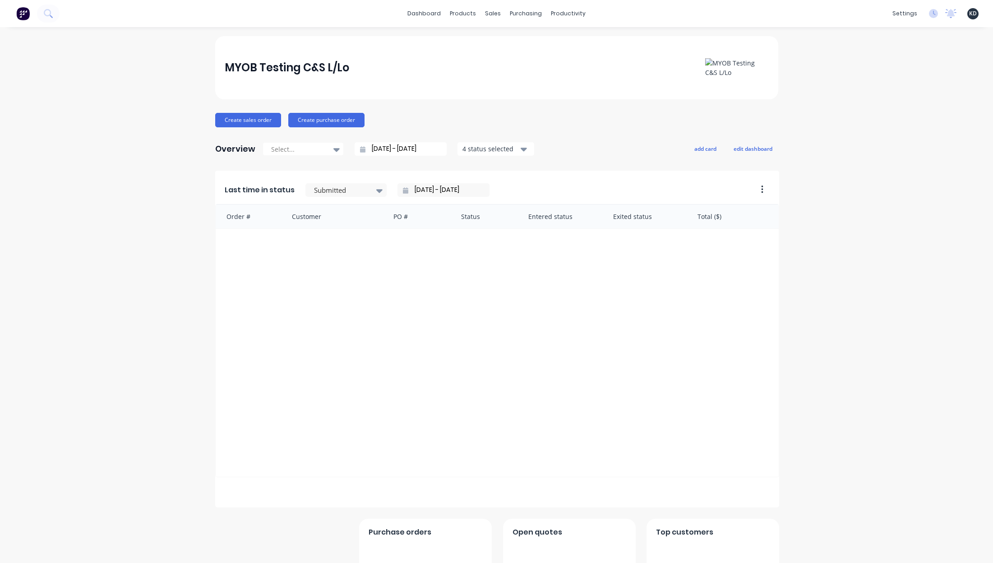
click at [827, 160] on div "MYOB Testing C&S L/Lo Create sales order Create purchase order Overview Select.…" at bounding box center [496, 329] width 993 height 587
click at [824, 157] on div "MYOB Testing C&S L/Lo Create sales order Create purchase order Overview Select.…" at bounding box center [496, 329] width 993 height 587
click at [873, 149] on div "MYOB Testing C&S L/Lo Create sales order Create purchase order Overview Select.…" at bounding box center [496, 329] width 993 height 587
click at [535, 78] on div "Purchase Orders Suppliers" at bounding box center [561, 52] width 120 height 55
click at [535, 63] on div "Suppliers" at bounding box center [541, 61] width 27 height 8
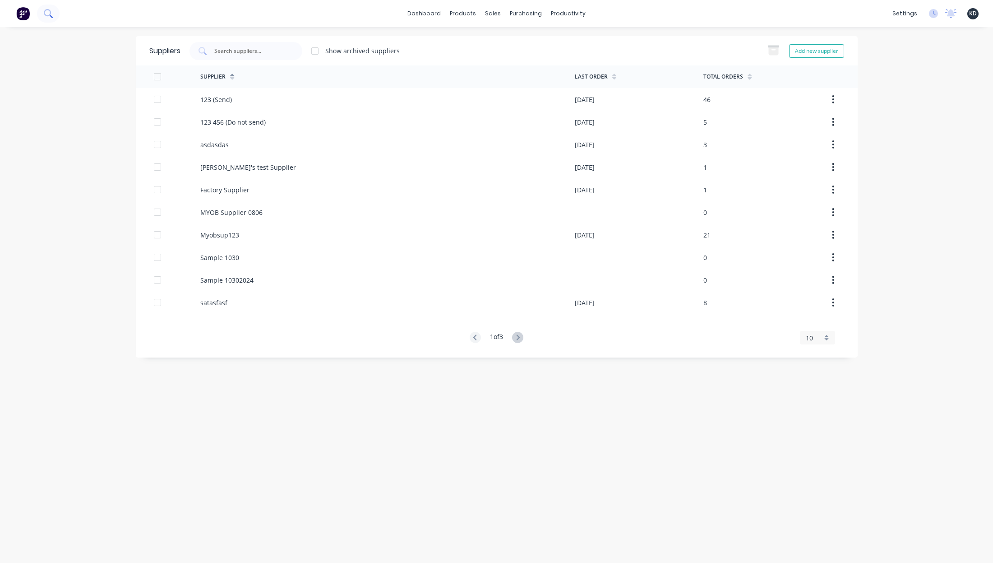
click at [46, 15] on icon at bounding box center [47, 12] width 7 height 7
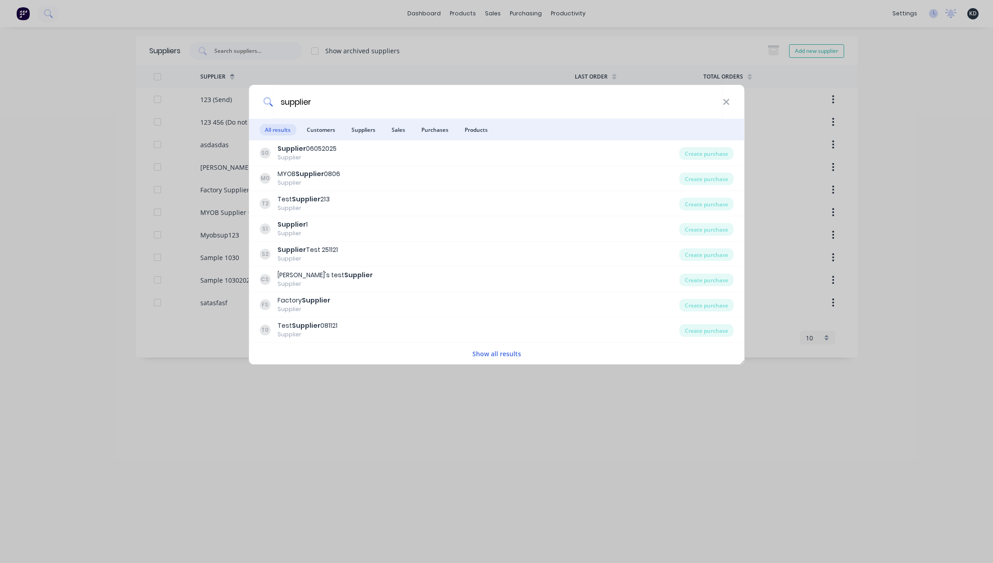
type input "supplier"
click at [361, 132] on span "Suppliers" at bounding box center [363, 129] width 35 height 11
click at [515, 349] on button "Show all results" at bounding box center [497, 353] width 54 height 10
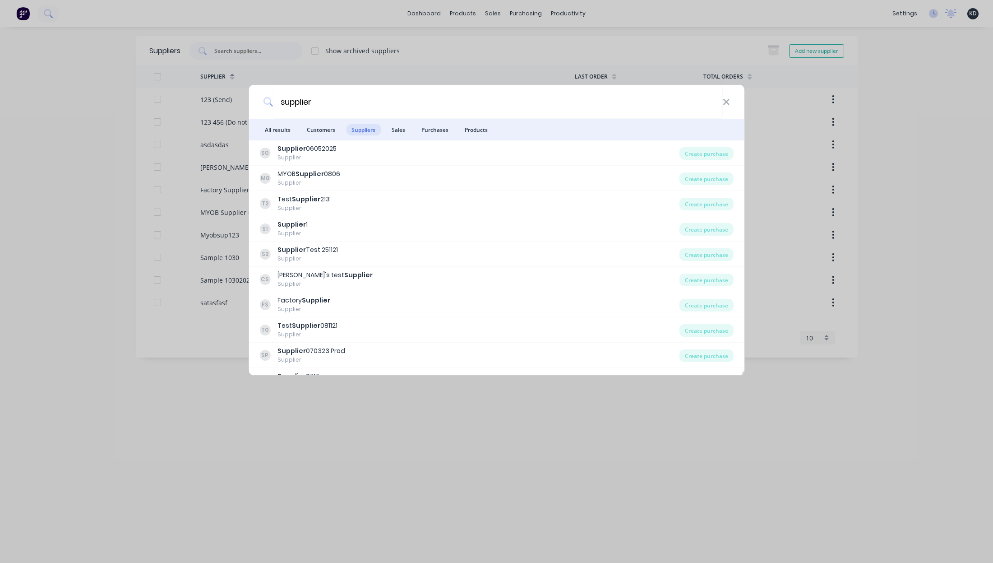
click at [295, 426] on div "supplier All results Customers Suppliers Sales Purchases Products S0 Supplier 0…" at bounding box center [496, 281] width 993 height 563
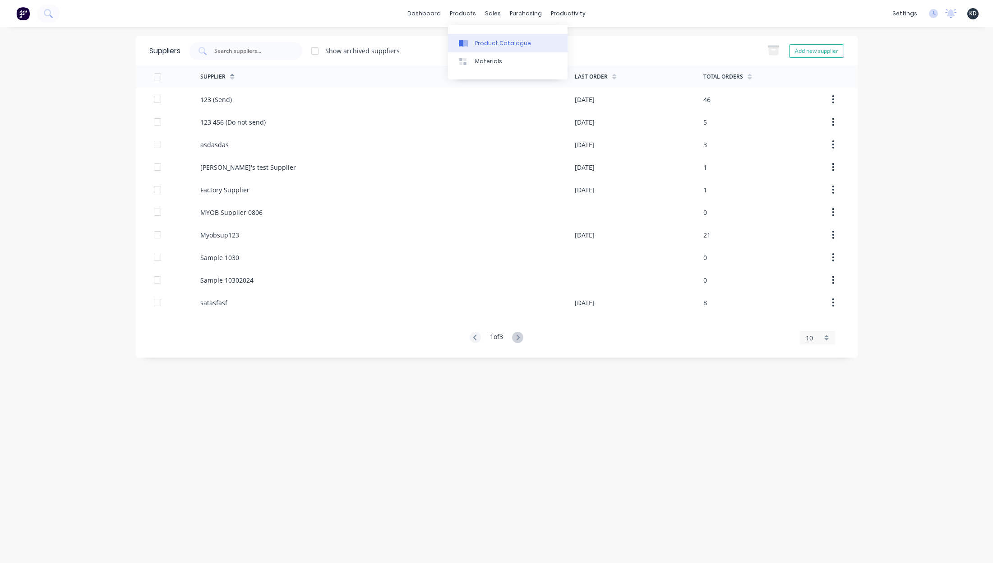
click at [480, 42] on div "Product Catalogue" at bounding box center [503, 43] width 56 height 8
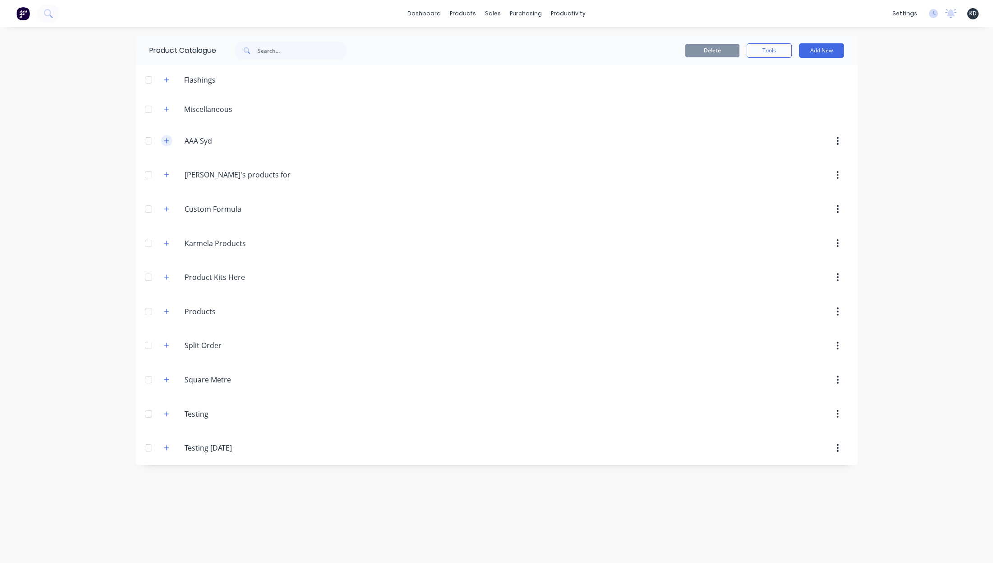
click at [166, 141] on icon "button" at bounding box center [166, 140] width 5 height 5
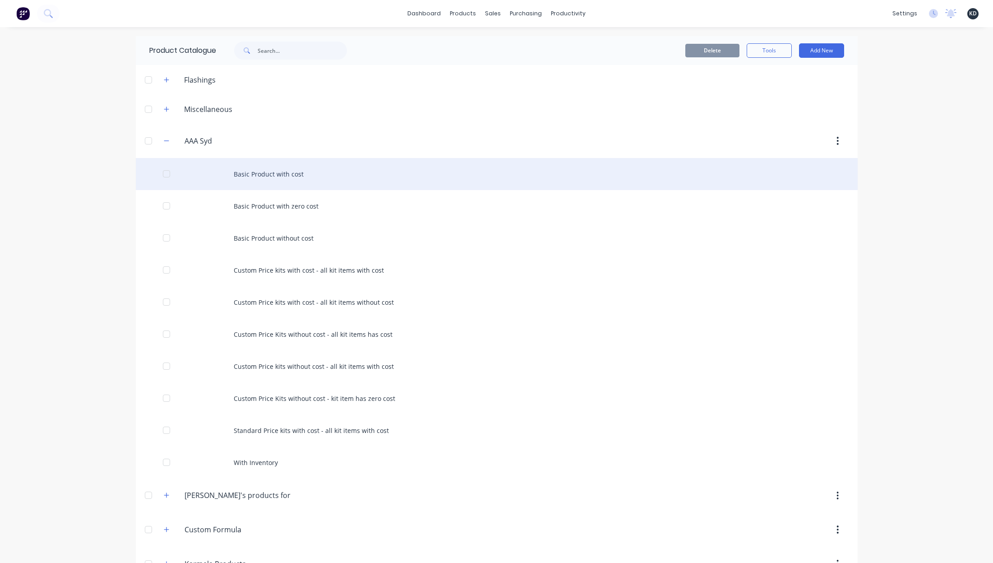
click at [261, 175] on div "Basic Product with cost" at bounding box center [497, 174] width 722 height 32
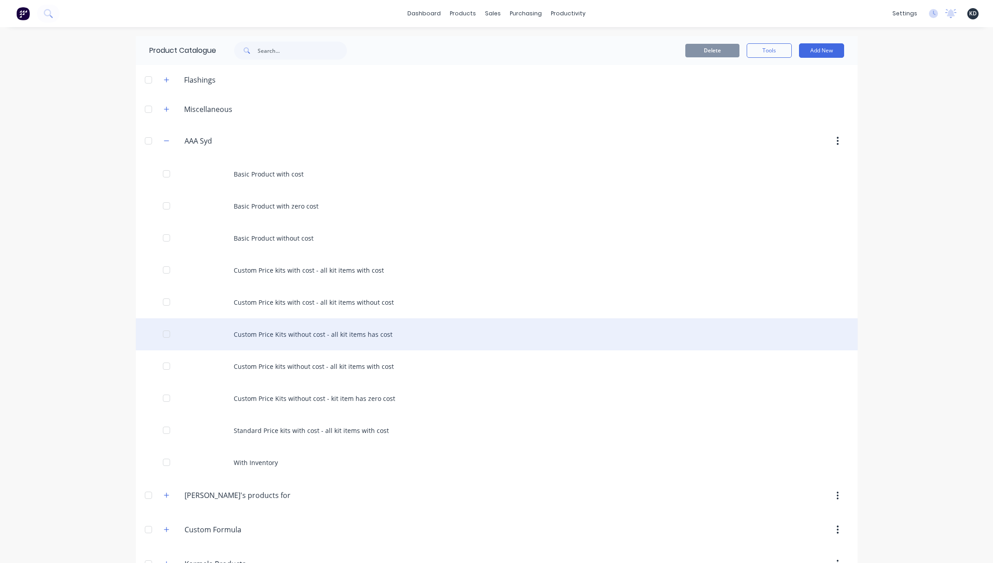
scroll to position [231, 0]
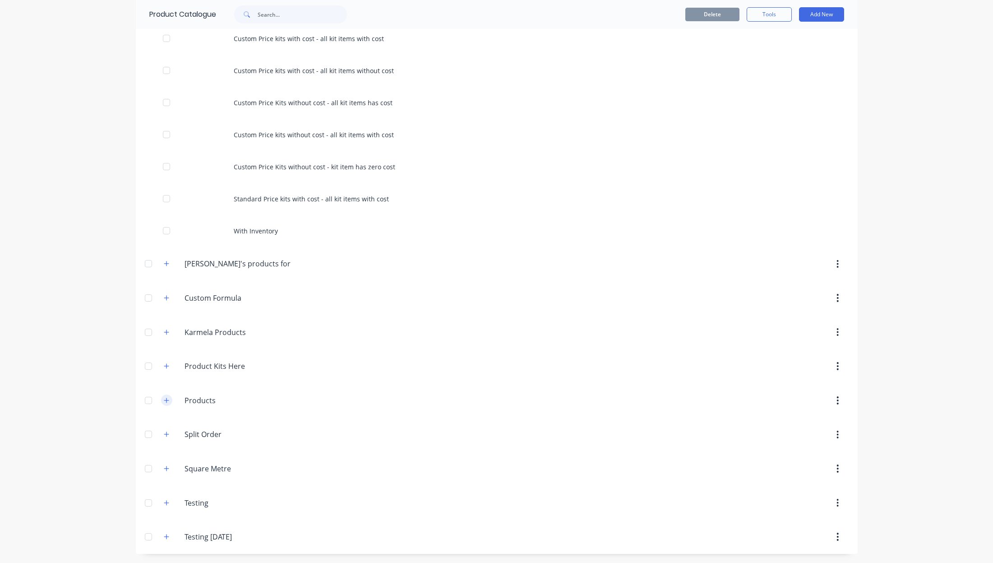
click at [164, 399] on icon "button" at bounding box center [166, 400] width 5 height 6
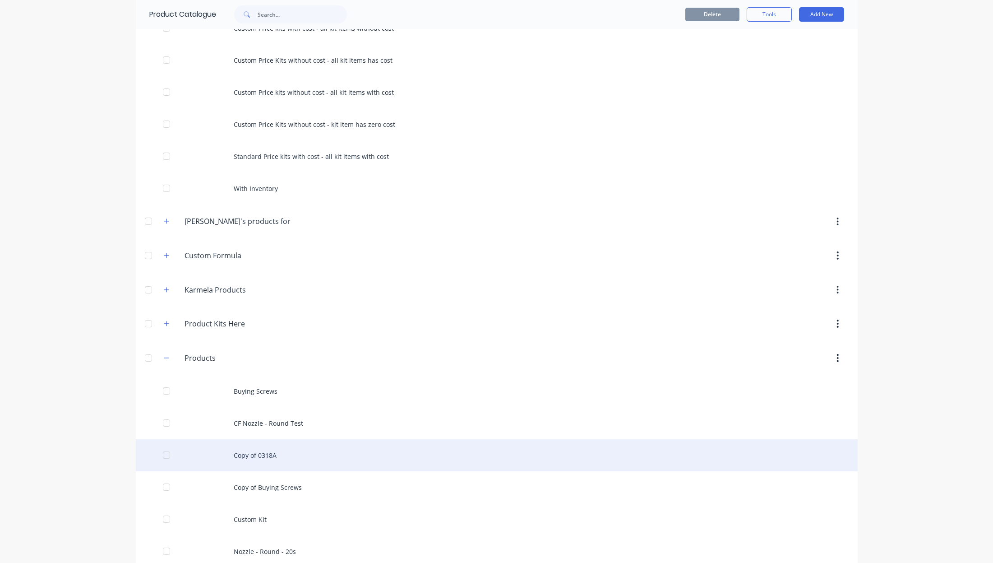
scroll to position [394, 0]
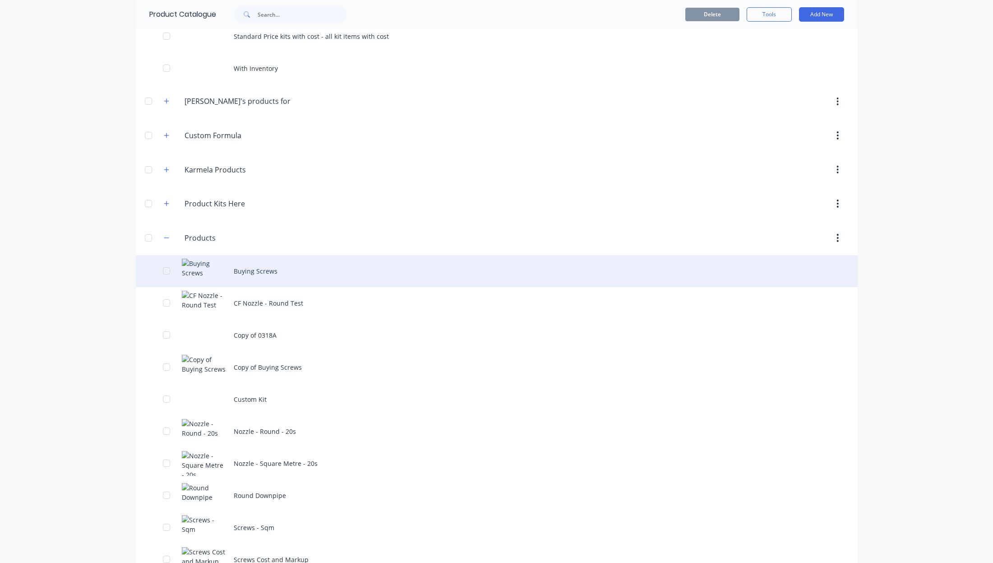
click at [283, 258] on div "Buying Screws" at bounding box center [497, 271] width 722 height 32
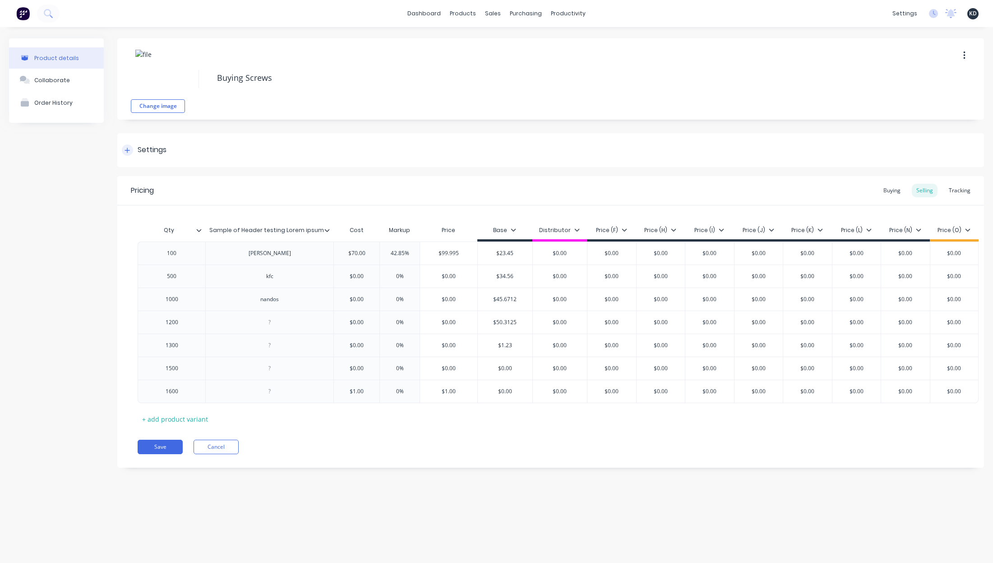
click at [147, 141] on div "Settings" at bounding box center [550, 150] width 867 height 34
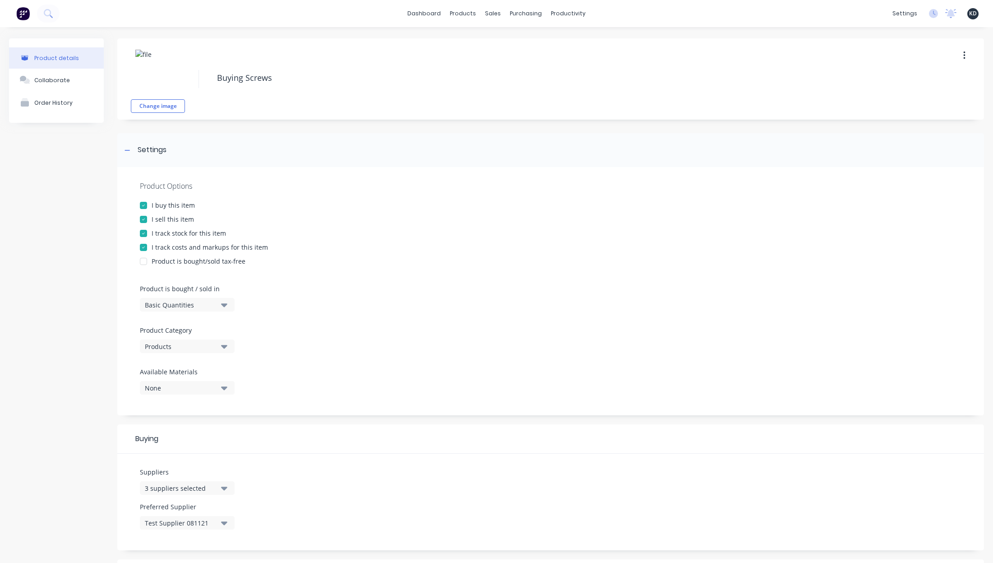
click at [143, 249] on div at bounding box center [143, 247] width 18 height 18
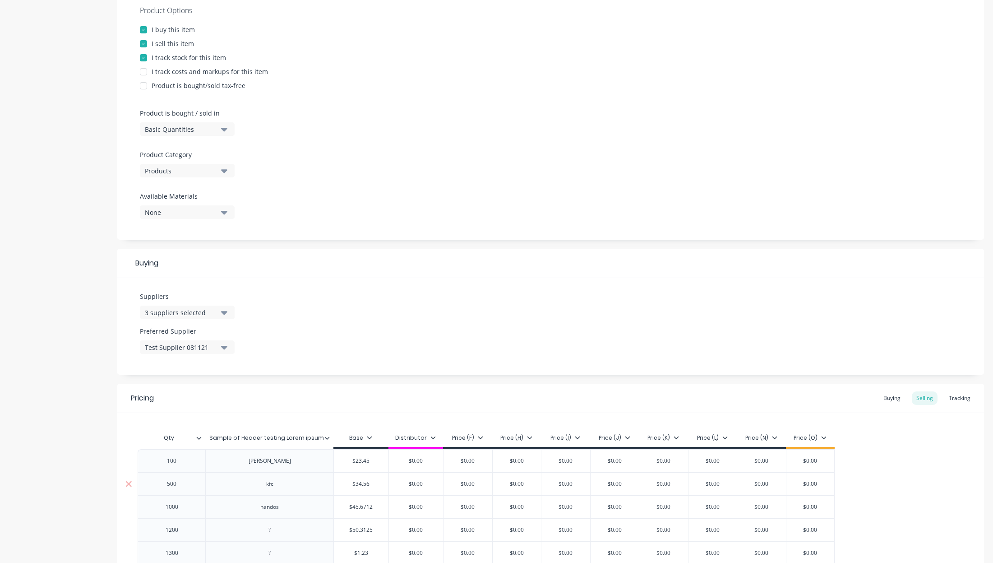
scroll to position [313, 0]
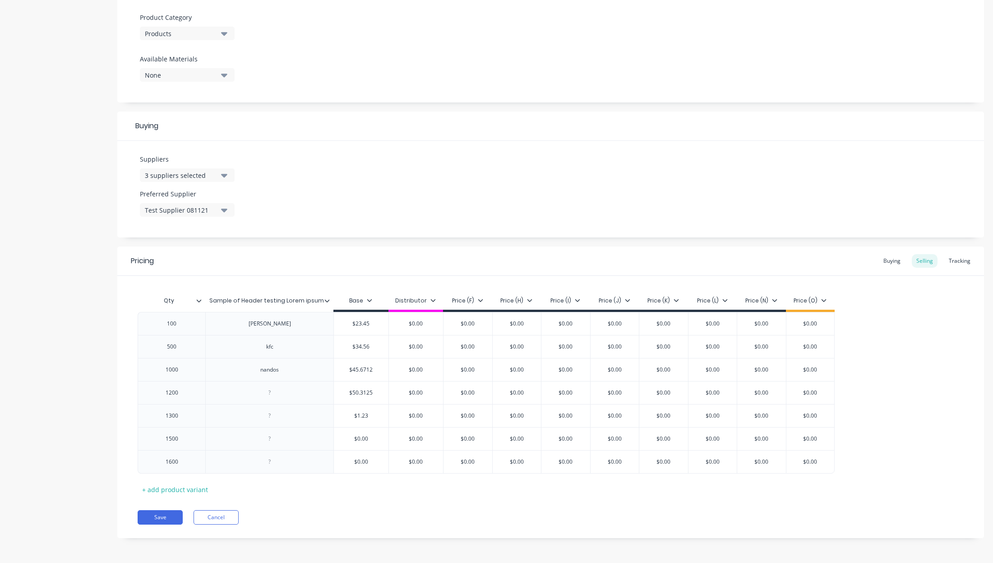
click at [166, 528] on div "Pricing Buying Selling Tracking Qty Sample of Header testing Lorem ipsum Base D…" at bounding box center [550, 391] width 867 height 291
click at [167, 517] on button "Save" at bounding box center [160, 517] width 45 height 14
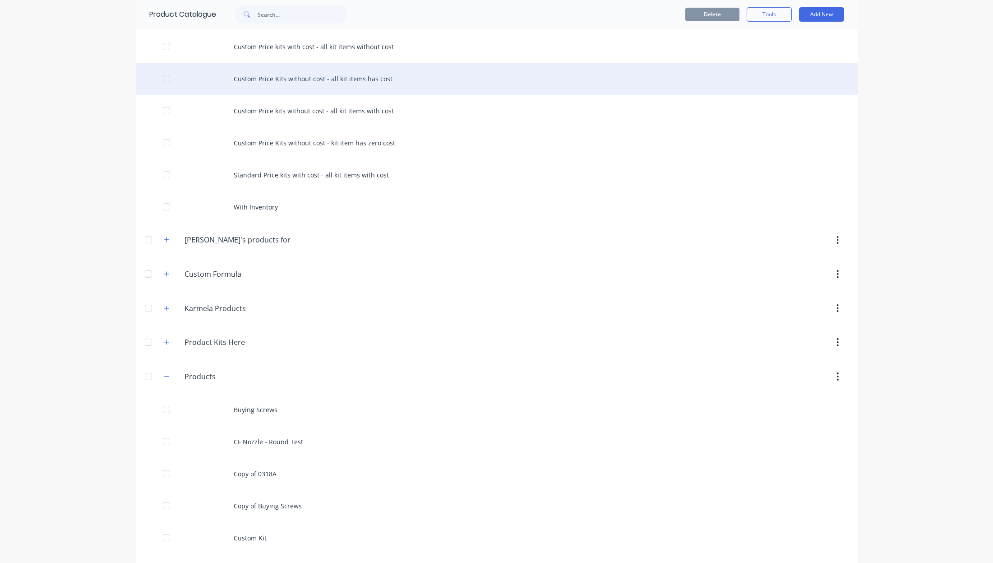
scroll to position [433, 0]
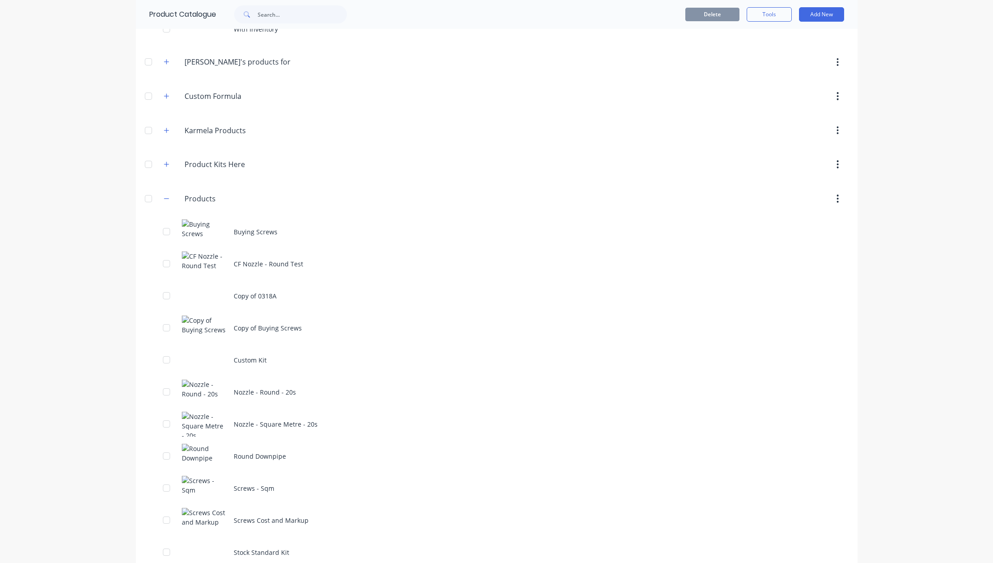
click at [263, 221] on div "Buying Screws" at bounding box center [497, 232] width 722 height 32
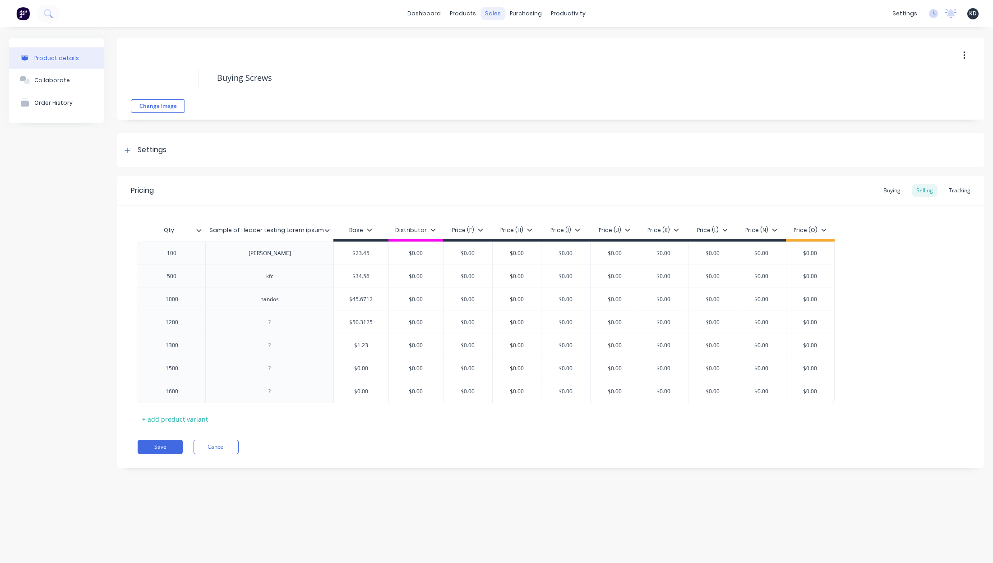
type textarea "x"
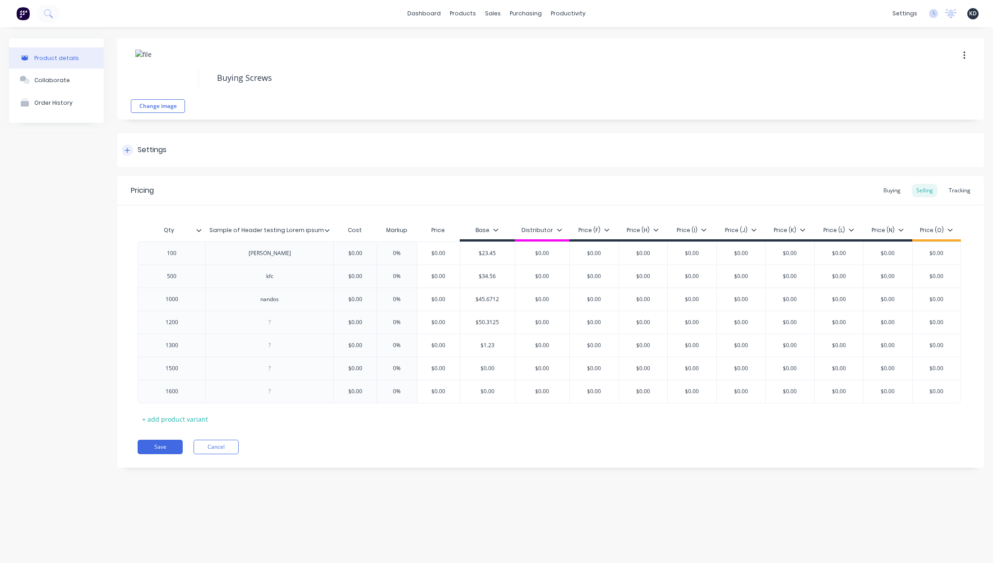
click at [204, 142] on div "Settings" at bounding box center [550, 150] width 867 height 34
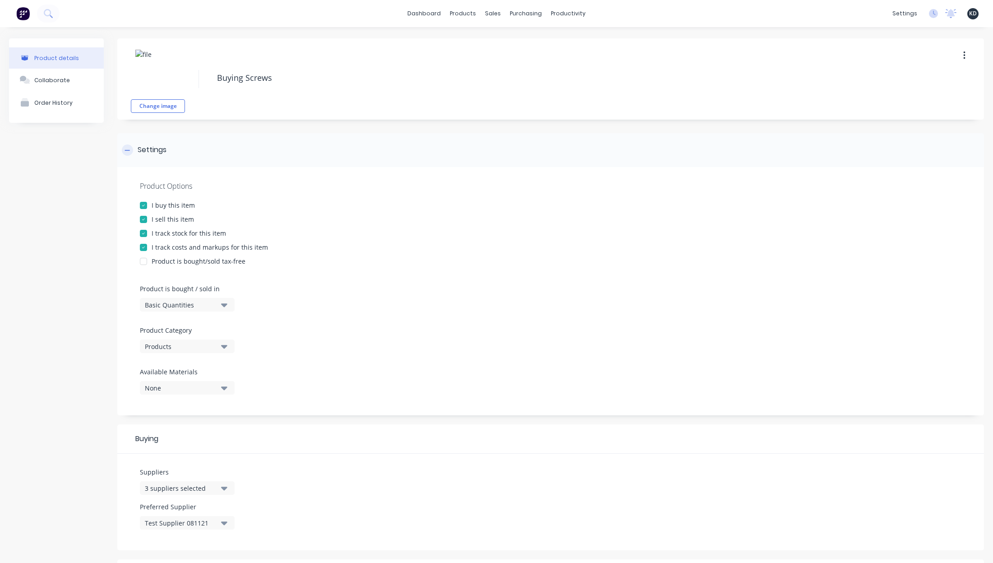
type textarea "x"
